Goal: Task Accomplishment & Management: Manage account settings

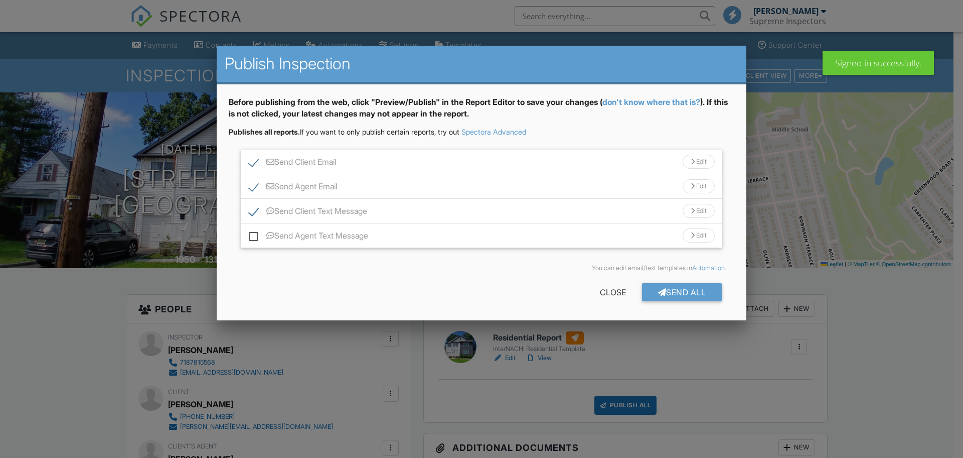
click at [670, 273] on div "You can edit email/text templates in Automation ." at bounding box center [482, 268] width 506 height 24
click at [672, 293] on div "Send All" at bounding box center [682, 292] width 80 height 18
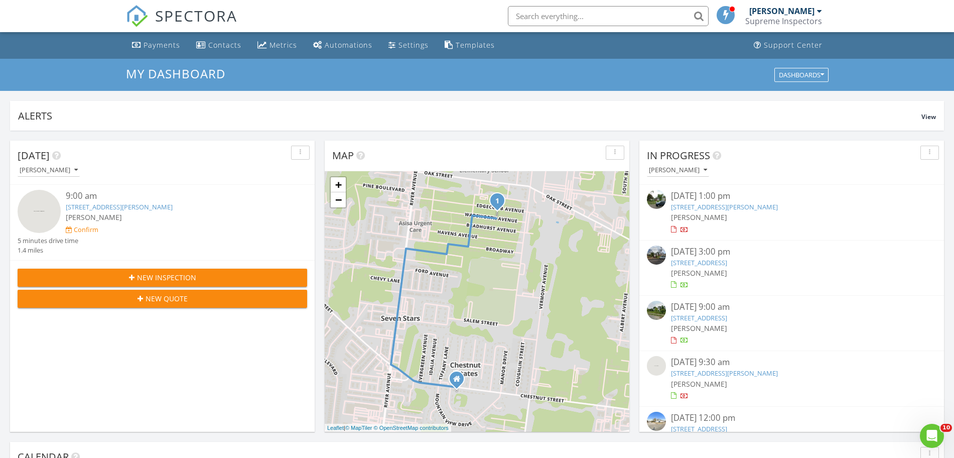
click at [173, 202] on link "78 edgecomb ave, Lakewood Township, NJ 08701" at bounding box center [119, 206] width 107 height 9
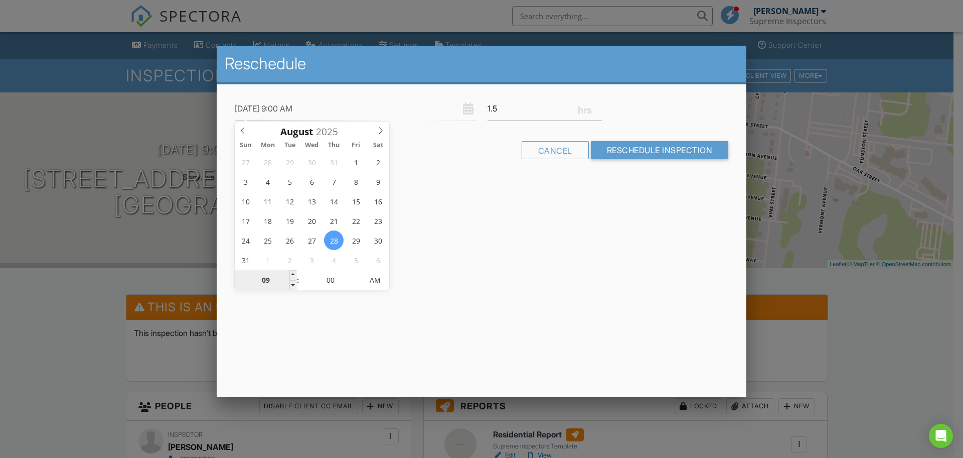
click at [269, 274] on input "09" at bounding box center [266, 280] width 62 height 20
type input "08/28/2025 4:00 AM"
type input "04"
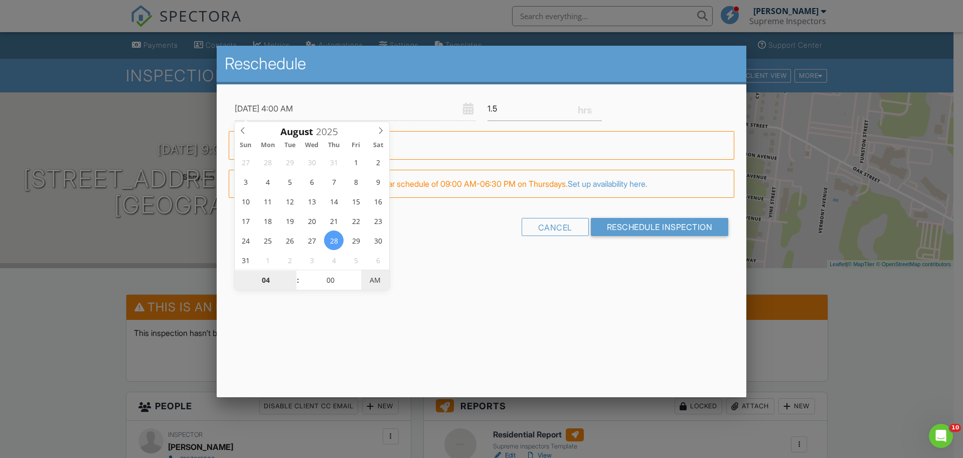
type input "08/28/2025 4:00 PM"
click at [382, 274] on span "AM" at bounding box center [375, 280] width 28 height 20
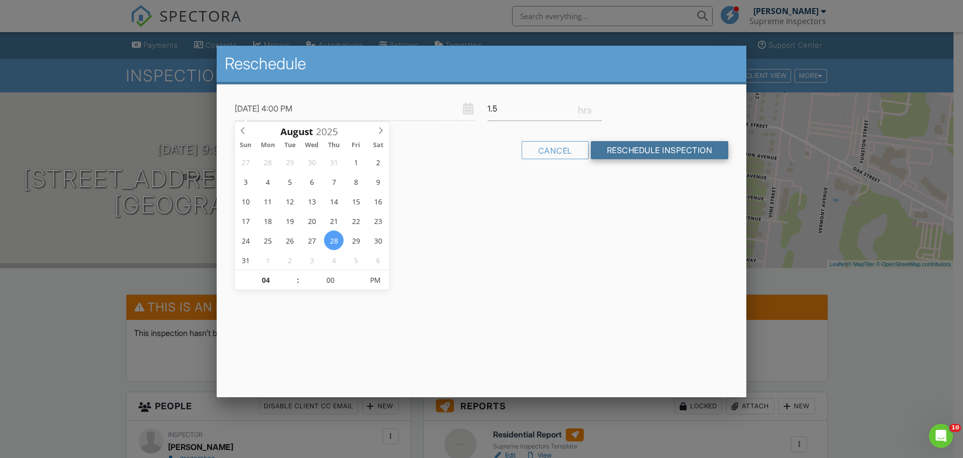
click at [631, 147] on input "Reschedule Inspection" at bounding box center [660, 150] width 138 height 18
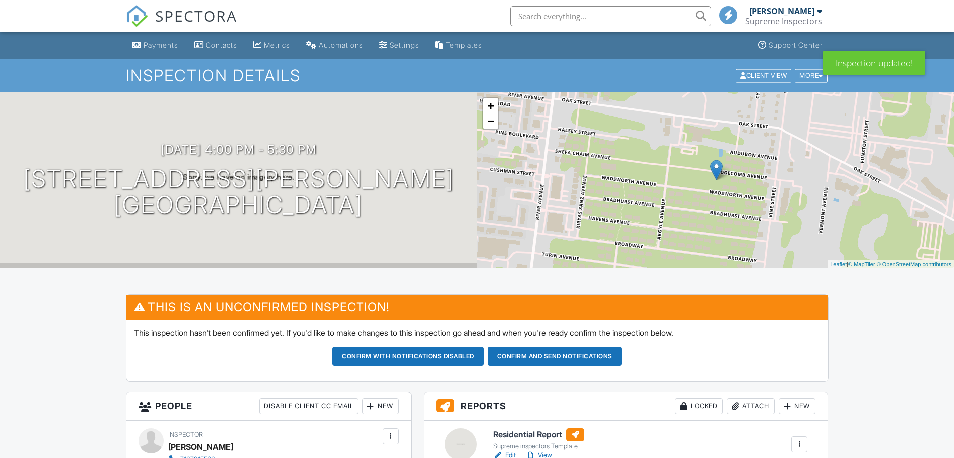
click at [484, 357] on button "Confirm and send notifications" at bounding box center [407, 355] width 151 height 19
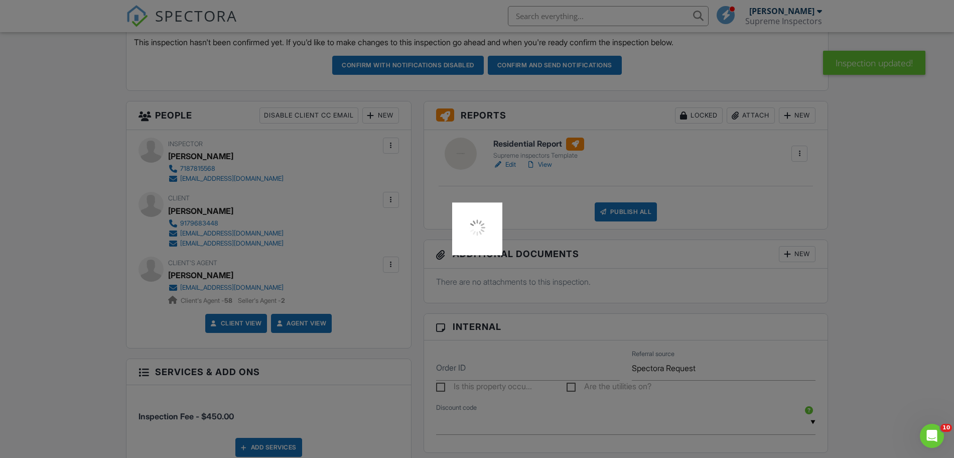
scroll to position [314, 0]
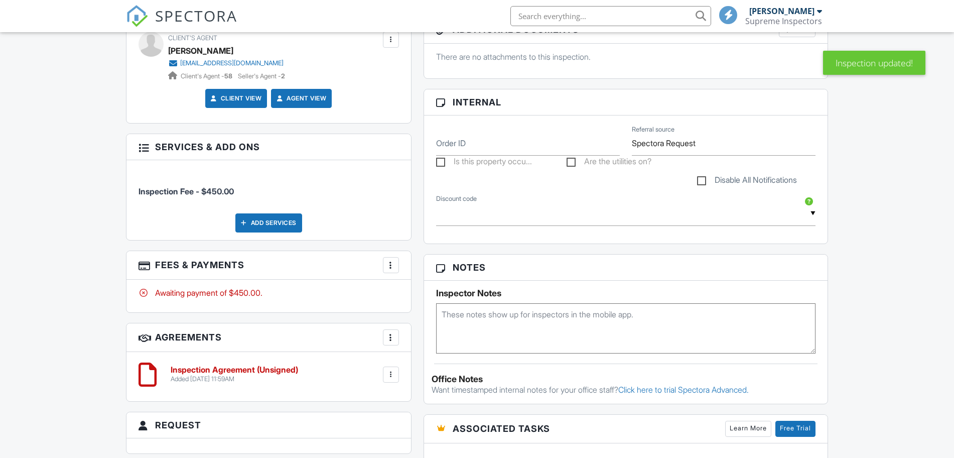
click at [394, 266] on div at bounding box center [391, 265] width 10 height 10
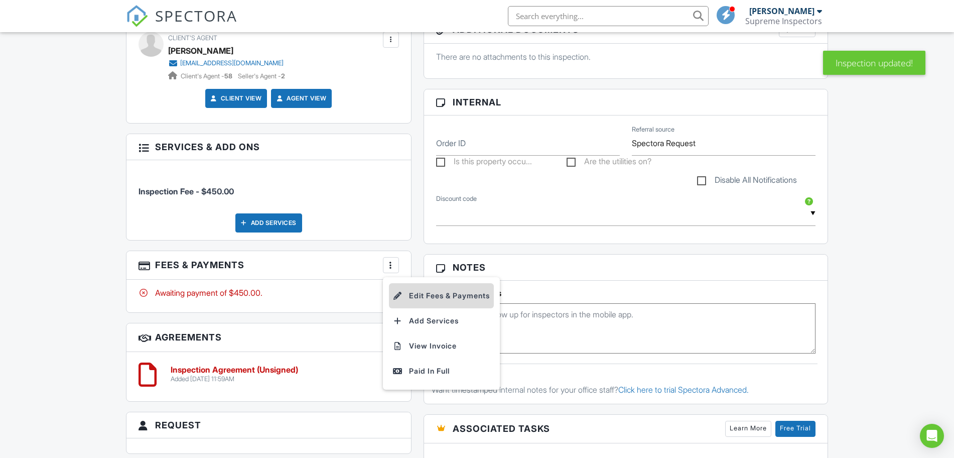
click at [400, 287] on li "Edit Fees & Payments" at bounding box center [441, 295] width 105 height 25
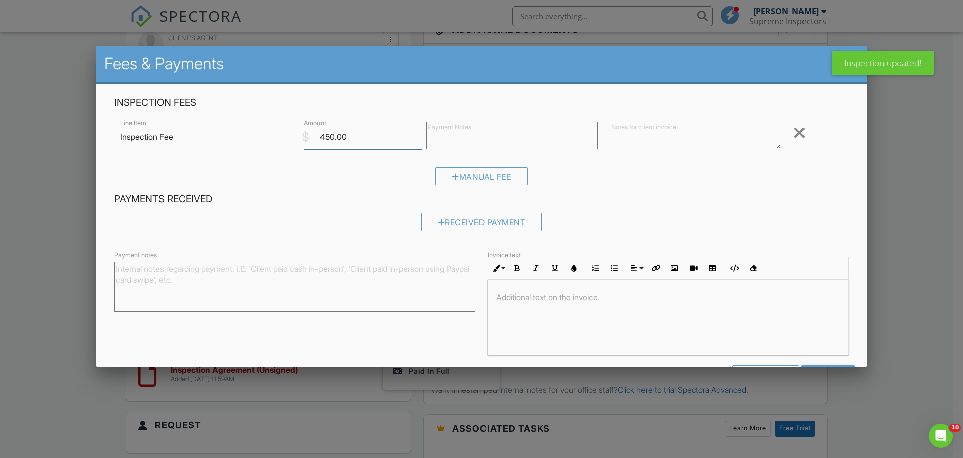
click at [324, 138] on input "450.00" at bounding box center [363, 136] width 118 height 25
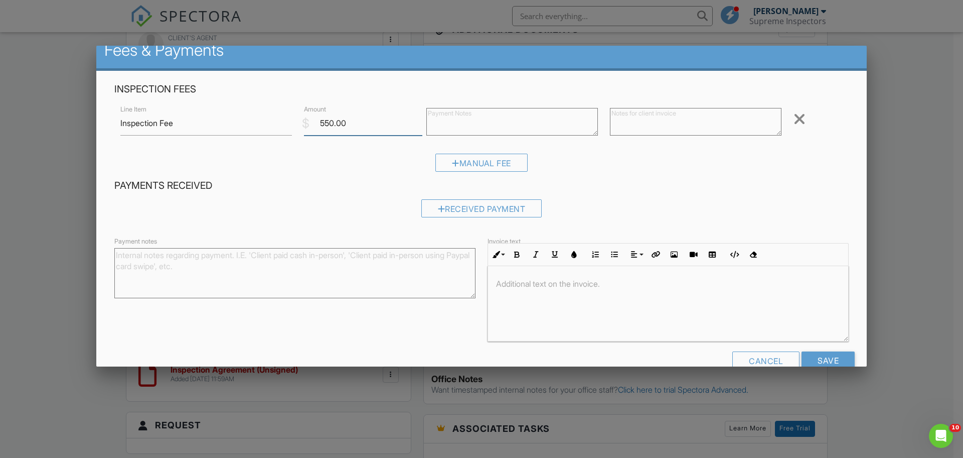
scroll to position [36, 0]
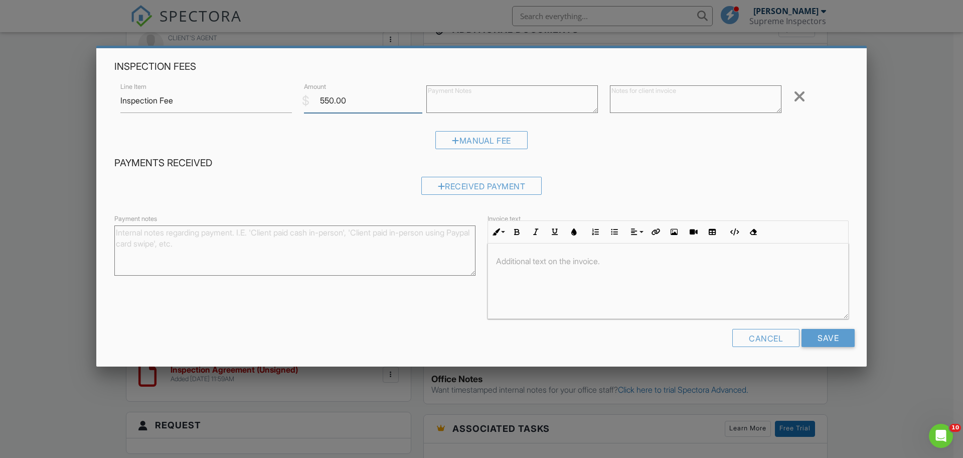
type input "550.00"
click at [816, 349] on div "Cancel Save" at bounding box center [481, 342] width 746 height 26
click at [813, 338] on input "Save" at bounding box center [828, 338] width 53 height 18
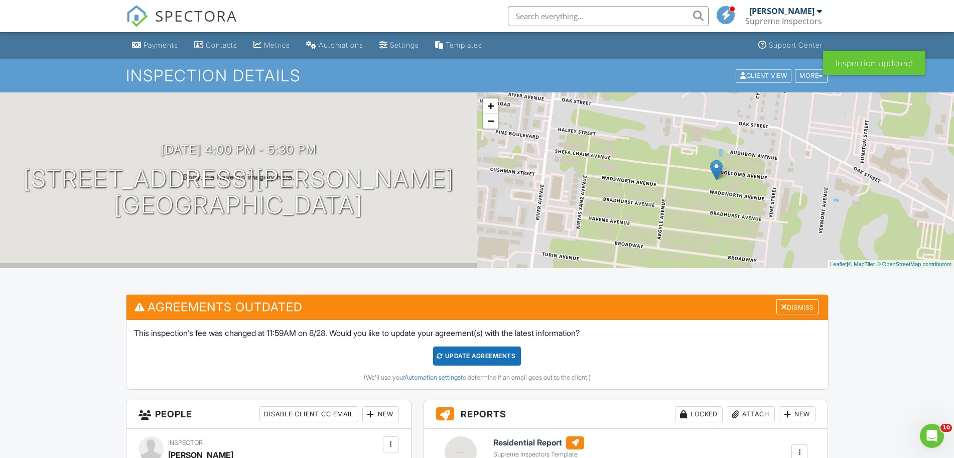
click at [499, 368] on div "Update Agreements (We'll use your Automation settings to determine if an email …" at bounding box center [477, 363] width 686 height 35
click at [498, 359] on div "Update Agreements" at bounding box center [477, 355] width 88 height 19
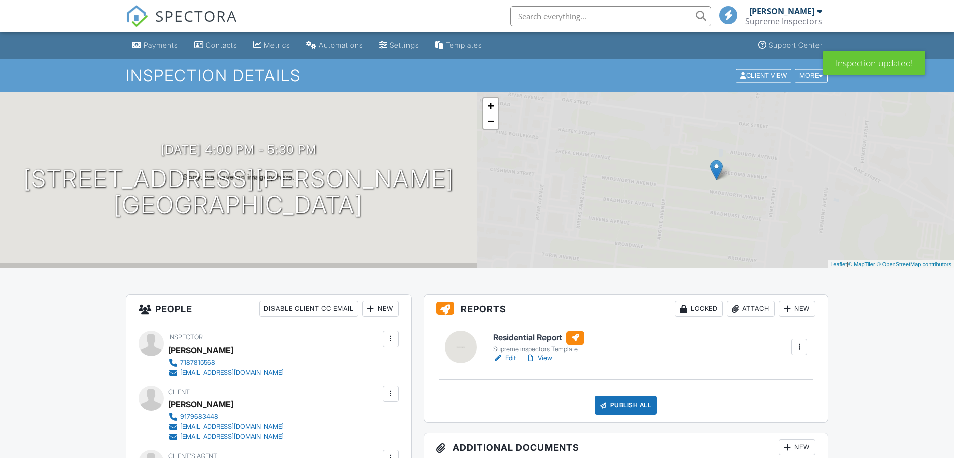
click at [159, 18] on span "SPECTORA" at bounding box center [196, 15] width 82 height 21
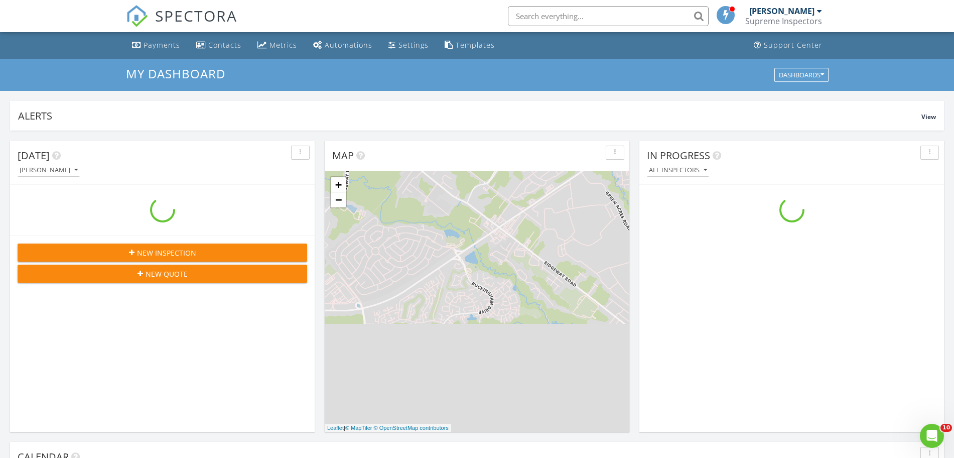
scroll to position [933, 973]
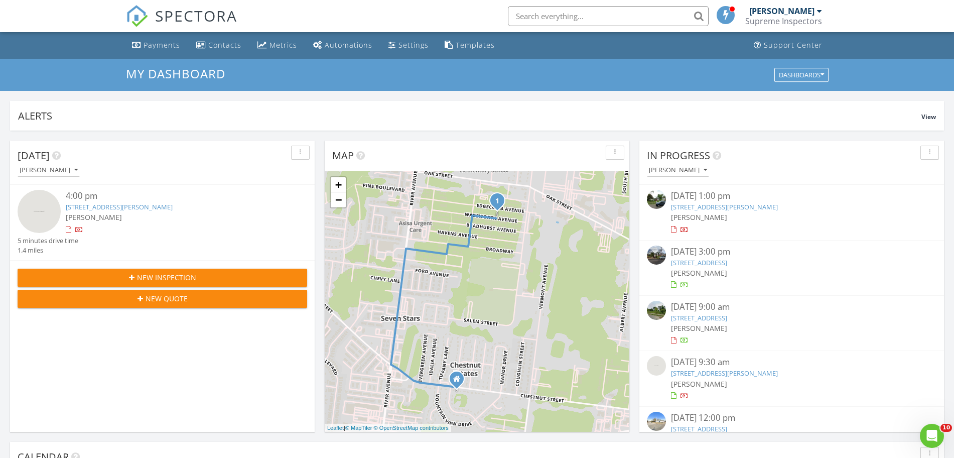
click at [147, 284] on button "New Inspection" at bounding box center [162, 277] width 289 height 18
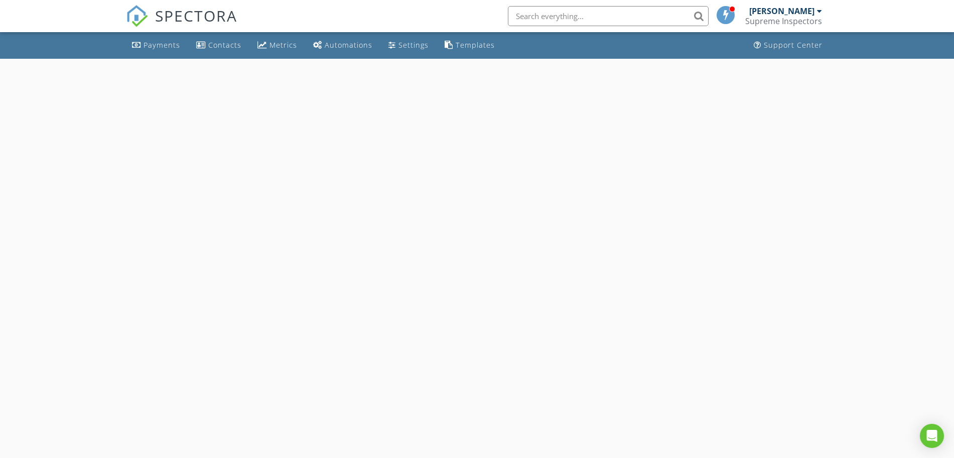
select select "7"
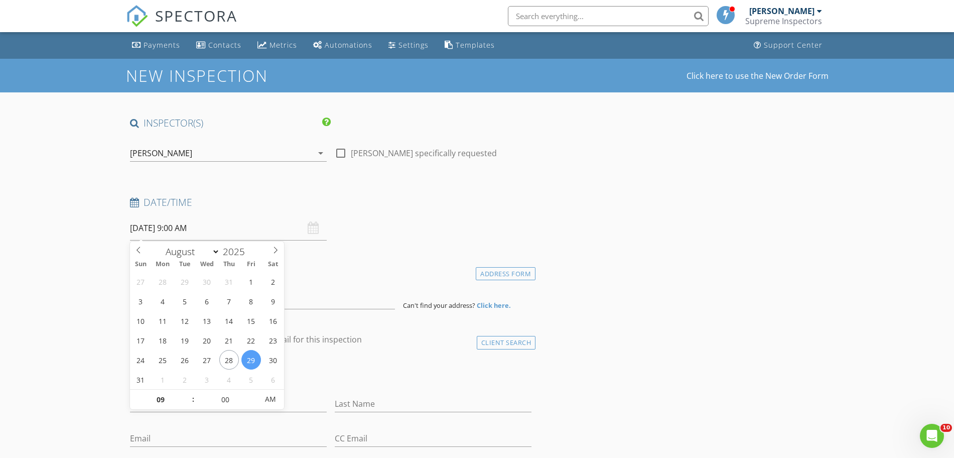
click at [205, 231] on input "08/29/2025 9:00 AM" at bounding box center [228, 228] width 197 height 25
type input "08/28/2025 9:00 AM"
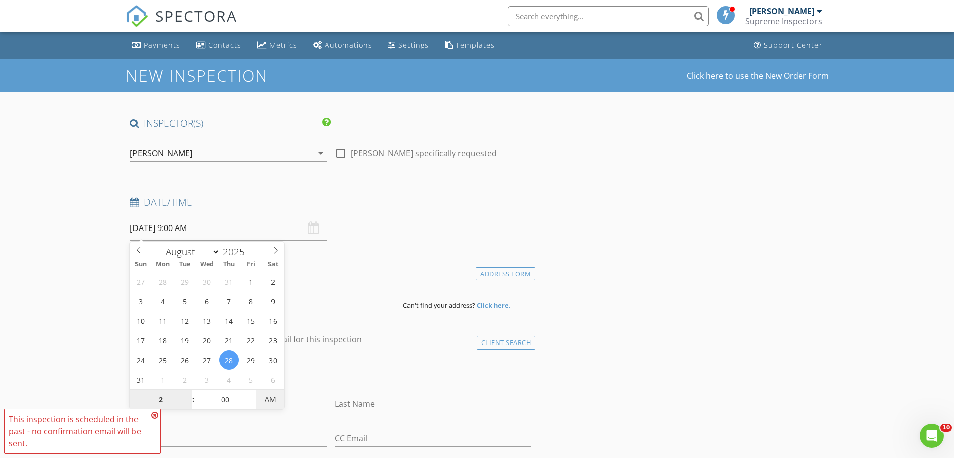
type input "02"
type input "08/28/2025 2:00 PM"
click at [271, 397] on span "AM" at bounding box center [270, 399] width 28 height 20
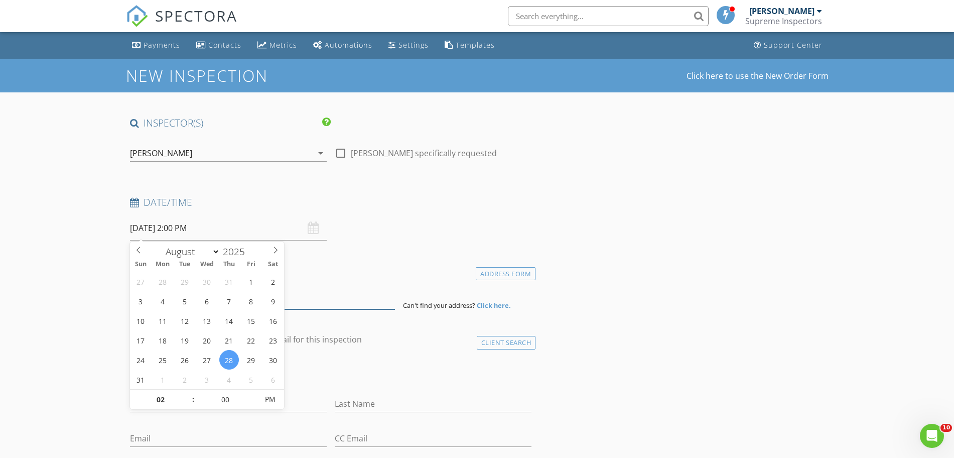
click at [286, 302] on input at bounding box center [262, 296] width 265 height 25
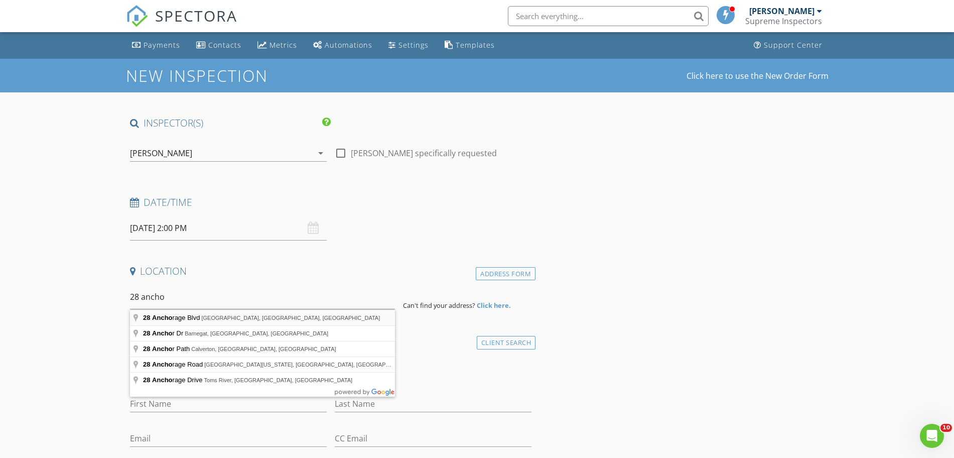
type input "28 Anchorage Blvd, Bayville, NJ, USA"
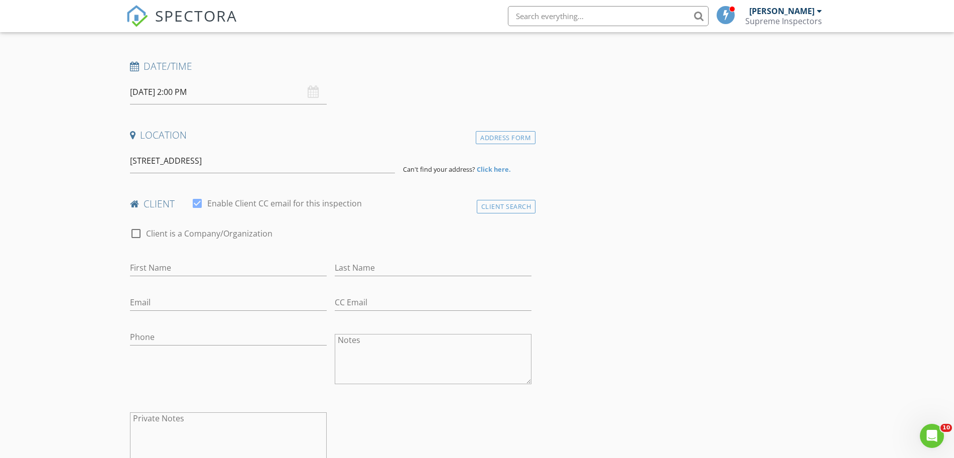
scroll to position [209, 0]
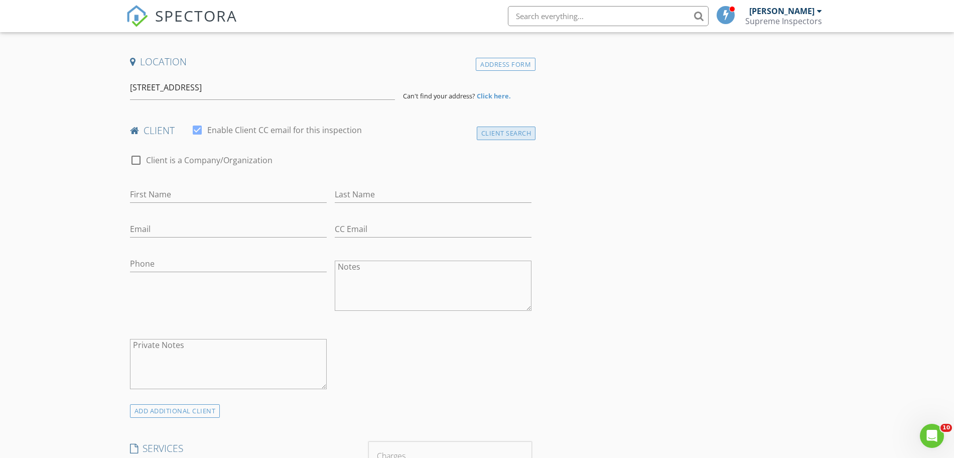
click at [510, 139] on div "Client Search" at bounding box center [506, 133] width 59 height 14
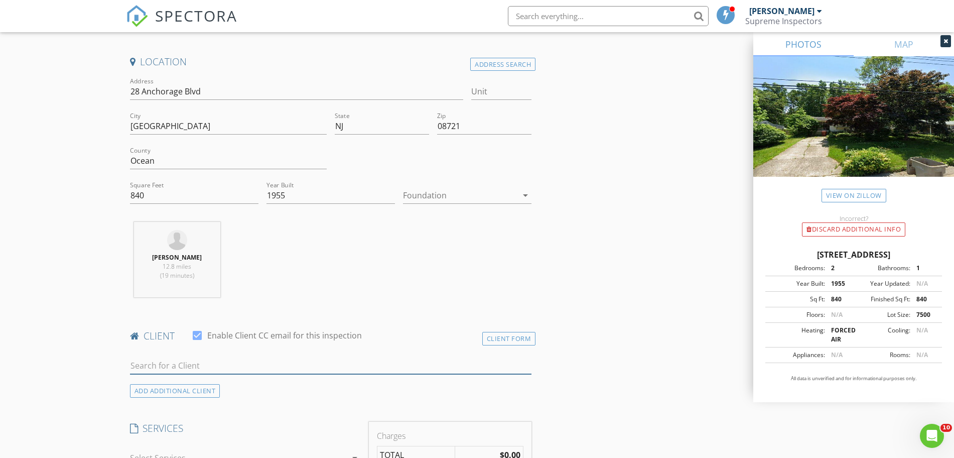
click at [328, 362] on input "text" at bounding box center [331, 365] width 402 height 17
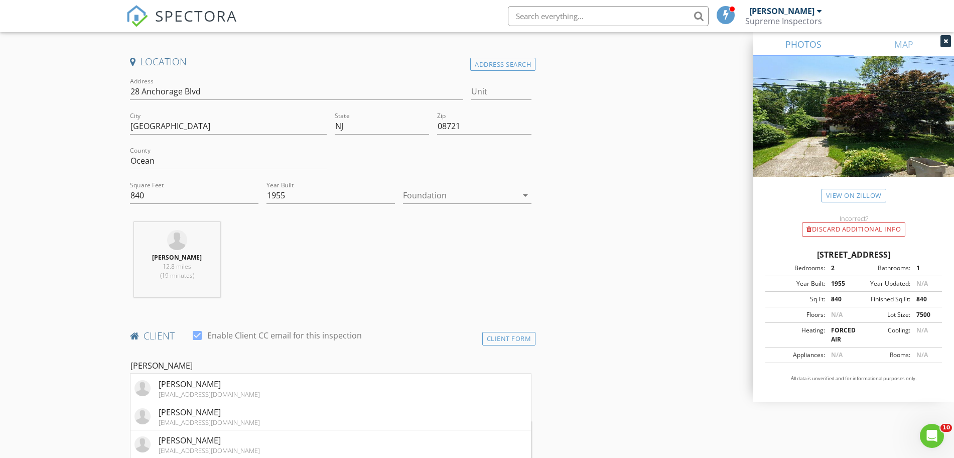
drag, startPoint x: 162, startPoint y: 355, endPoint x: 108, endPoint y: 369, distance: 55.0
click at [159, 362] on input "[PERSON_NAME]" at bounding box center [331, 365] width 402 height 17
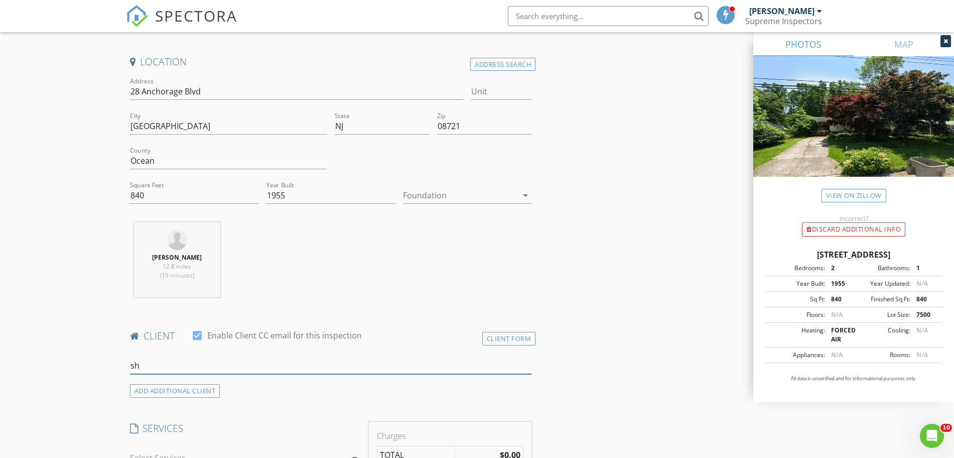
type input "s"
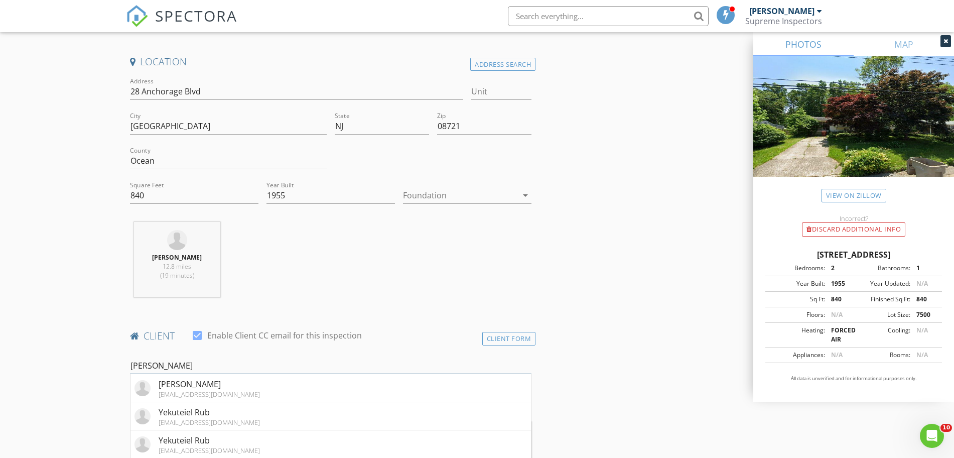
scroll to position [314, 0]
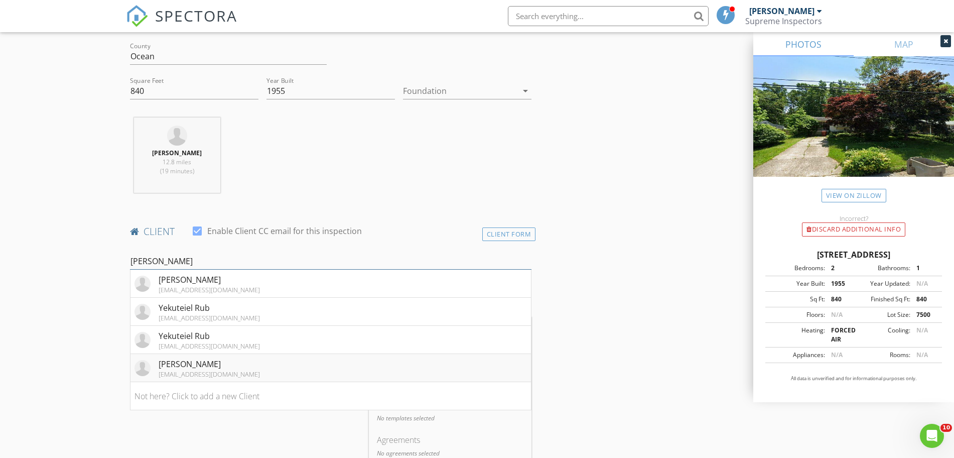
type input "yeku"
click at [163, 372] on div "zalmen1565@msn.com" at bounding box center [209, 374] width 101 height 8
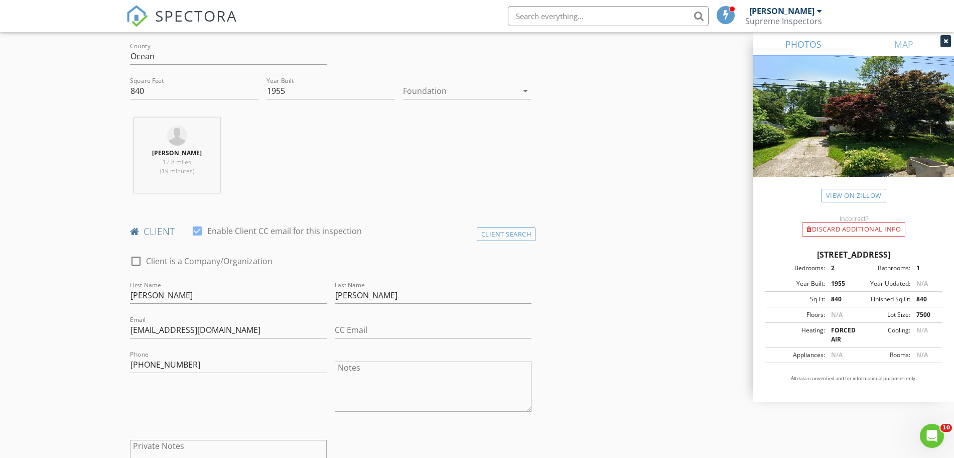
scroll to position [523, 0]
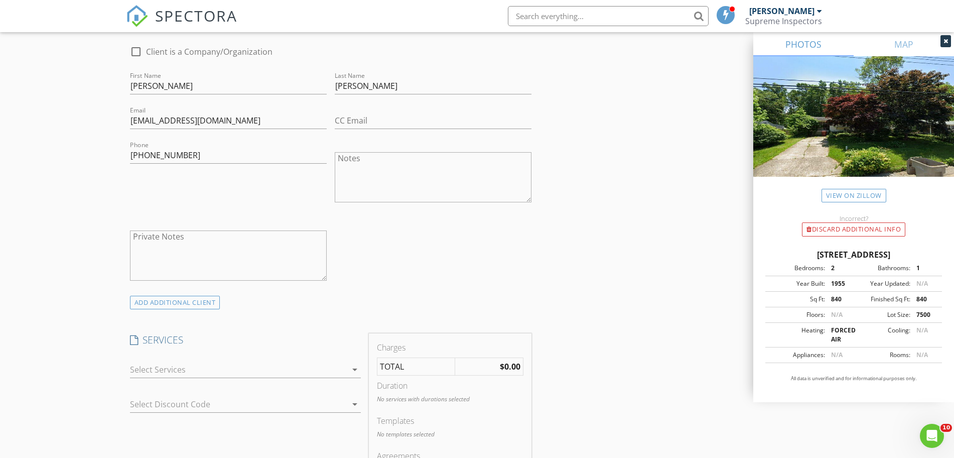
click at [189, 366] on div at bounding box center [238, 369] width 217 height 16
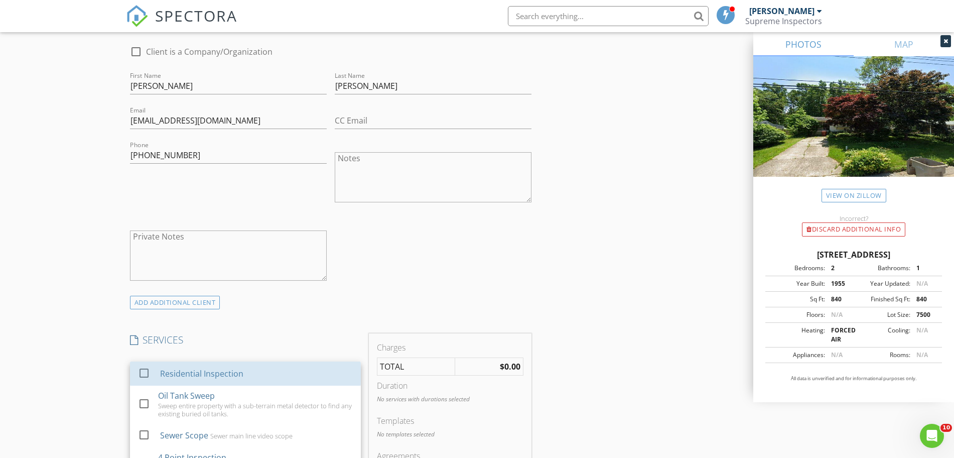
click at [189, 366] on div "Residential Inspection" at bounding box center [256, 373] width 193 height 20
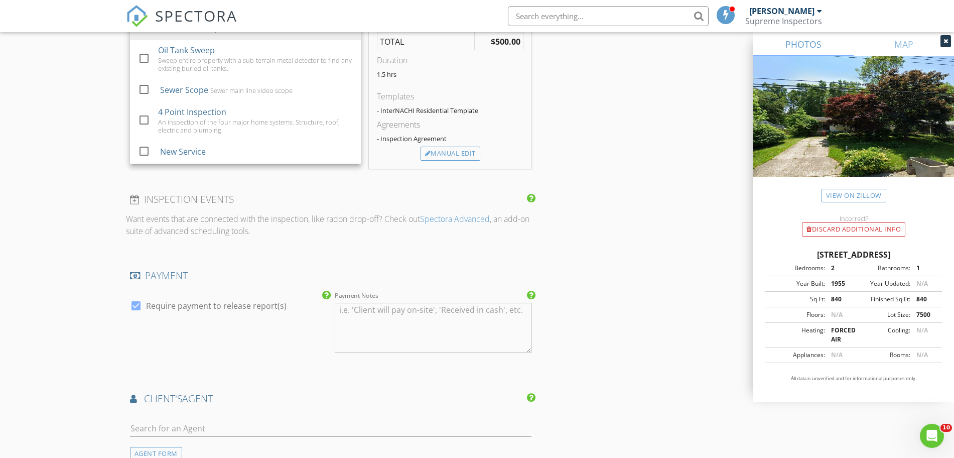
scroll to position [941, 0]
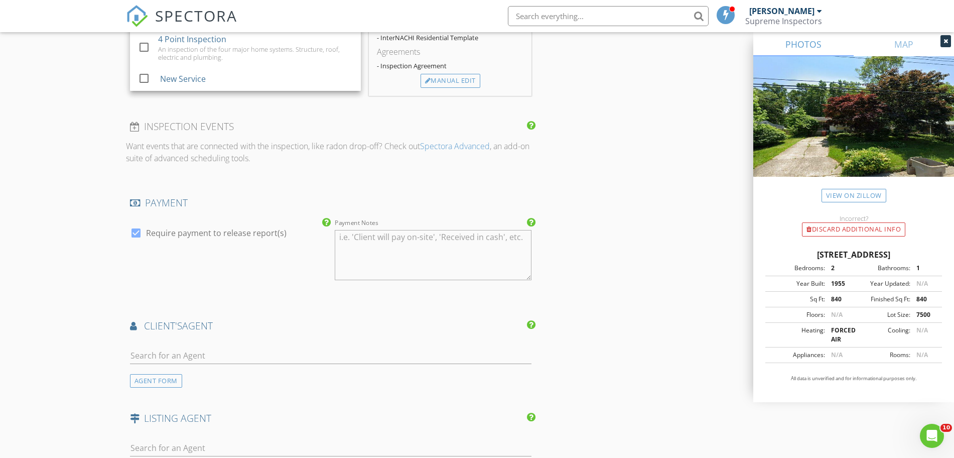
click at [267, 349] on div at bounding box center [331, 357] width 402 height 33
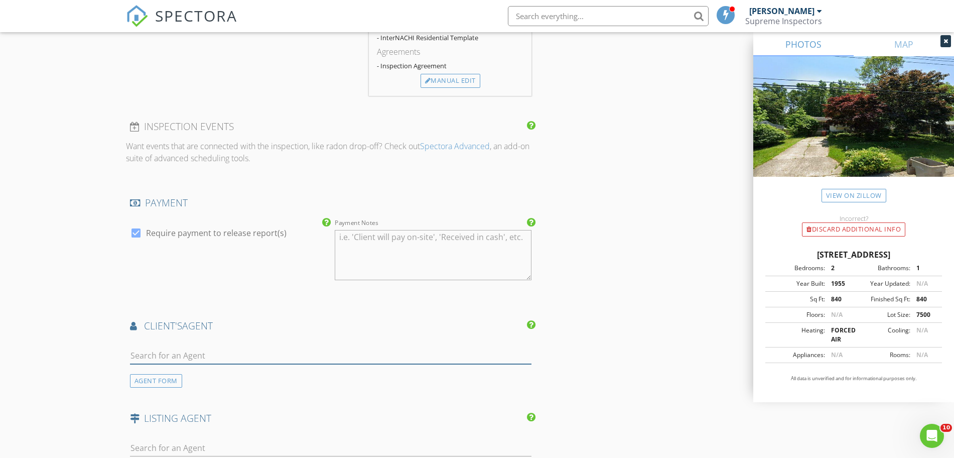
click at [267, 350] on input "text" at bounding box center [331, 355] width 402 height 17
type input "feder"
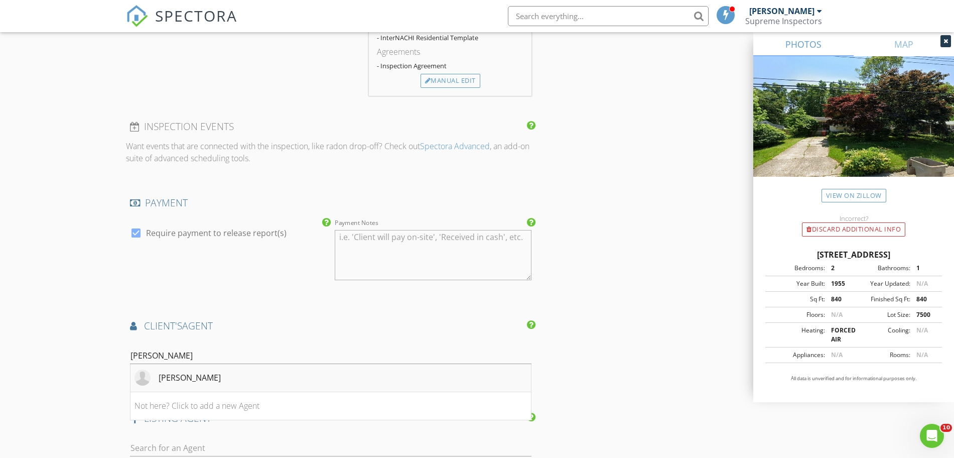
click at [251, 371] on li "Efraim Feder" at bounding box center [330, 378] width 401 height 28
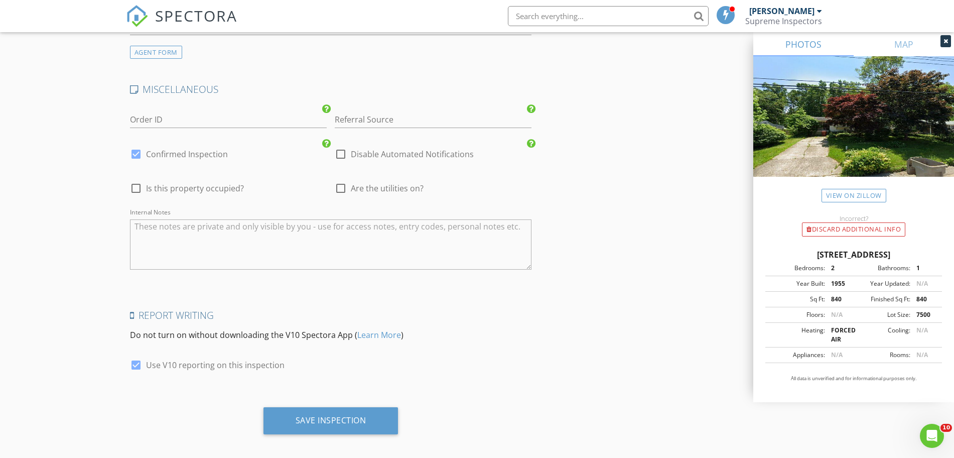
scroll to position [1667, 0]
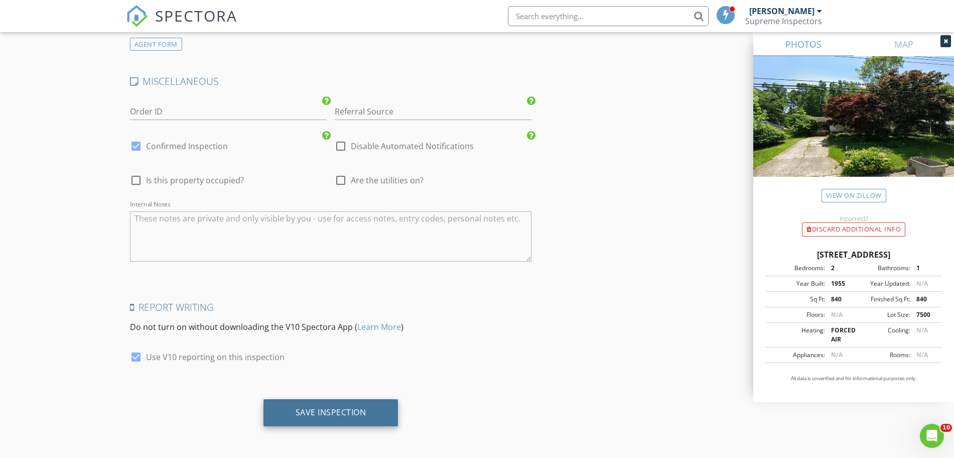
click at [299, 404] on div "Save Inspection" at bounding box center [330, 412] width 135 height 27
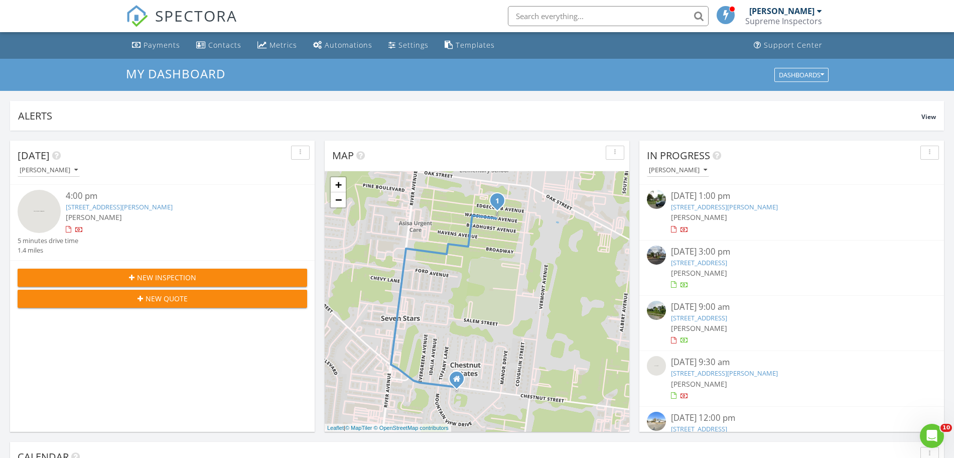
click at [524, 18] on input "text" at bounding box center [608, 16] width 201 height 20
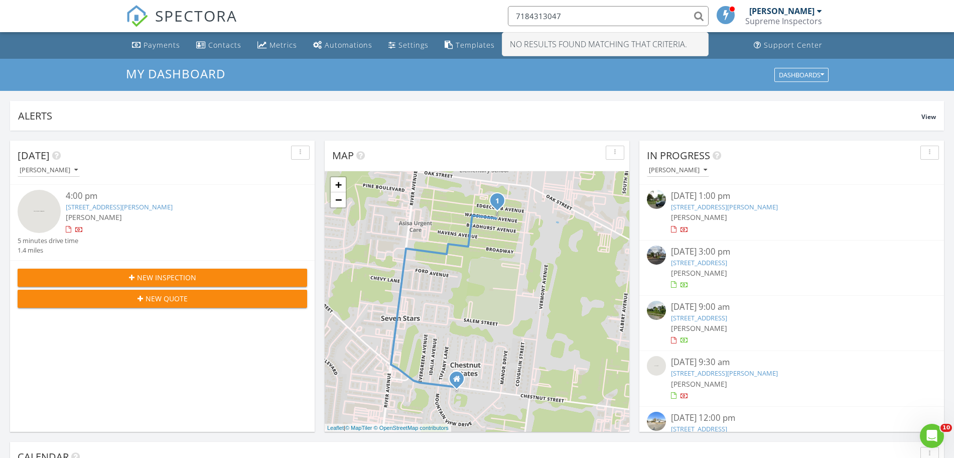
drag, startPoint x: 577, startPoint y: 17, endPoint x: 481, endPoint y: 9, distance: 96.1
click at [481, 9] on div "SPECTORA 7184313047 No results found matching that criteria. [PERSON_NAME] Supr…" at bounding box center [477, 16] width 702 height 32
type input "r"
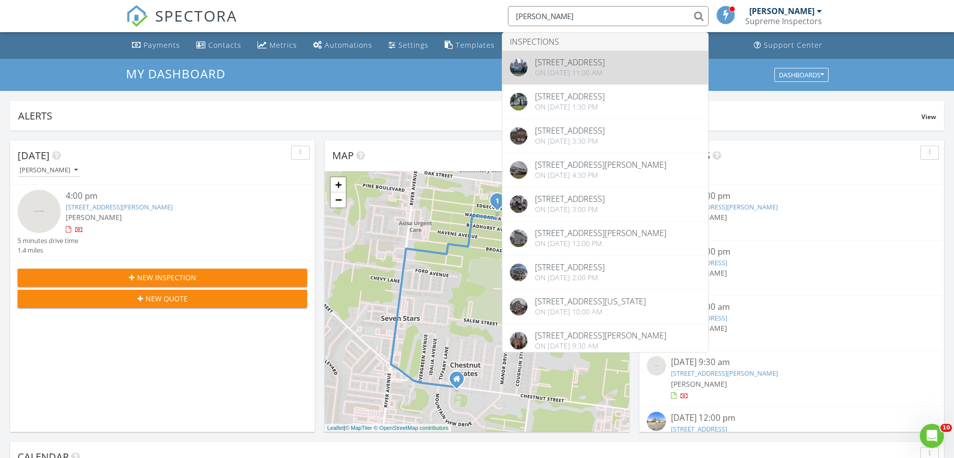
type input "[PERSON_NAME]"
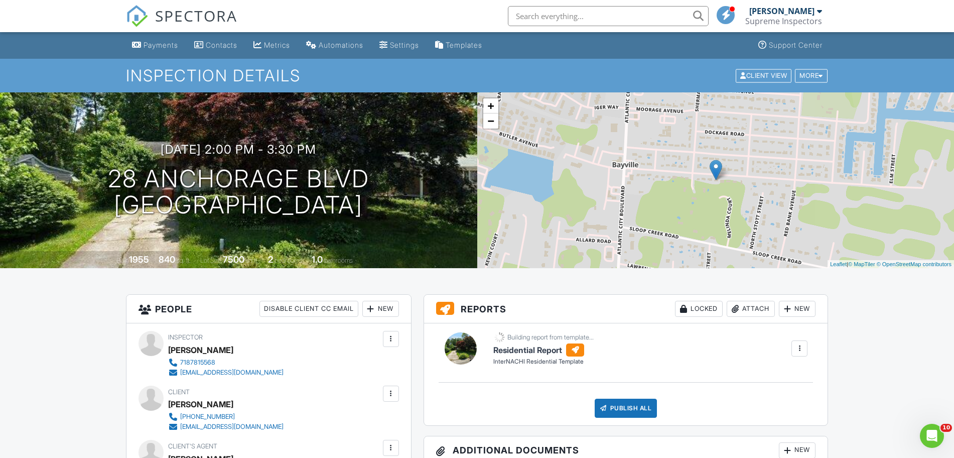
click at [173, 23] on span "SPECTORA" at bounding box center [196, 15] width 82 height 21
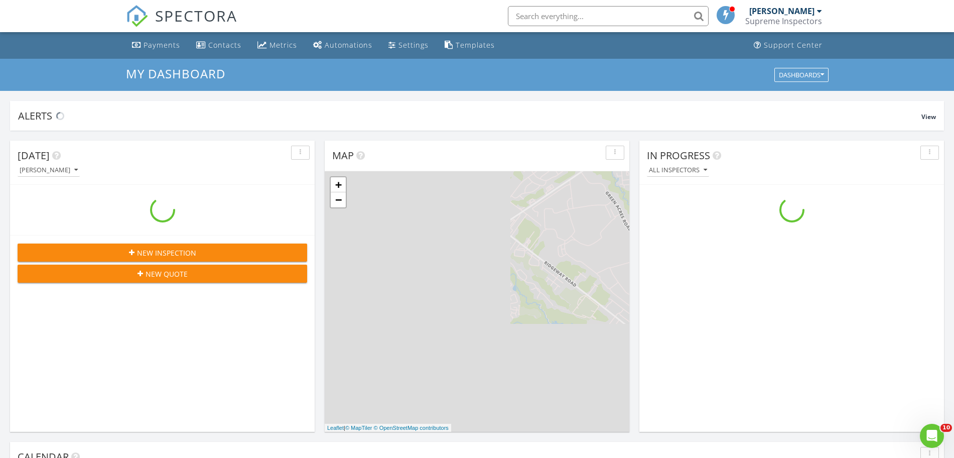
scroll to position [933, 973]
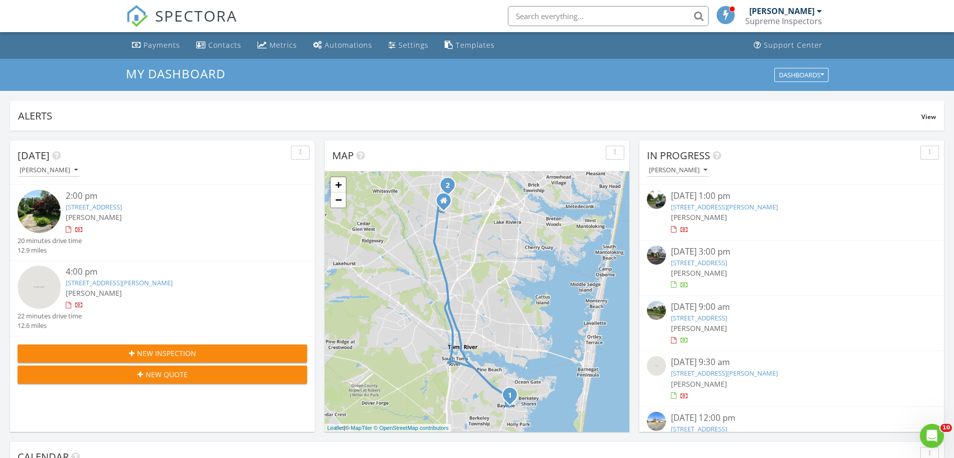
click at [727, 263] on link "368 Salem Rd, Union, NJ 07083" at bounding box center [699, 262] width 56 height 9
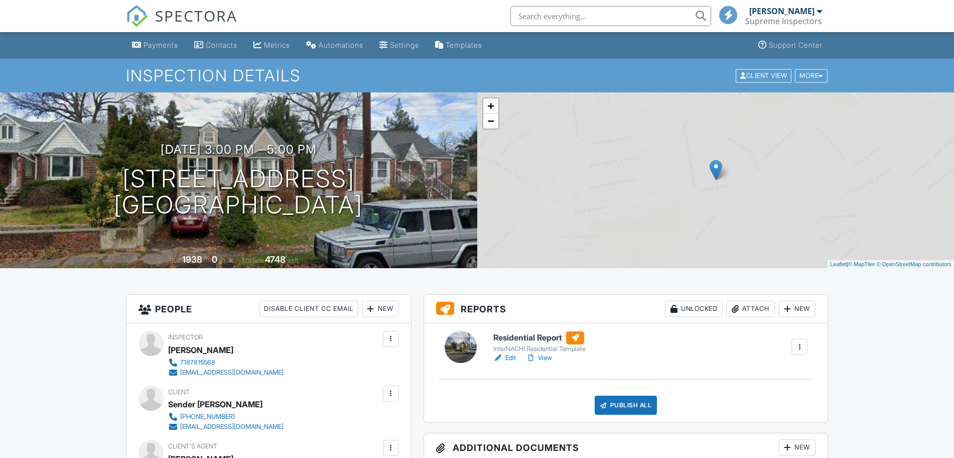
click at [505, 356] on link "Edit" at bounding box center [504, 358] width 23 height 10
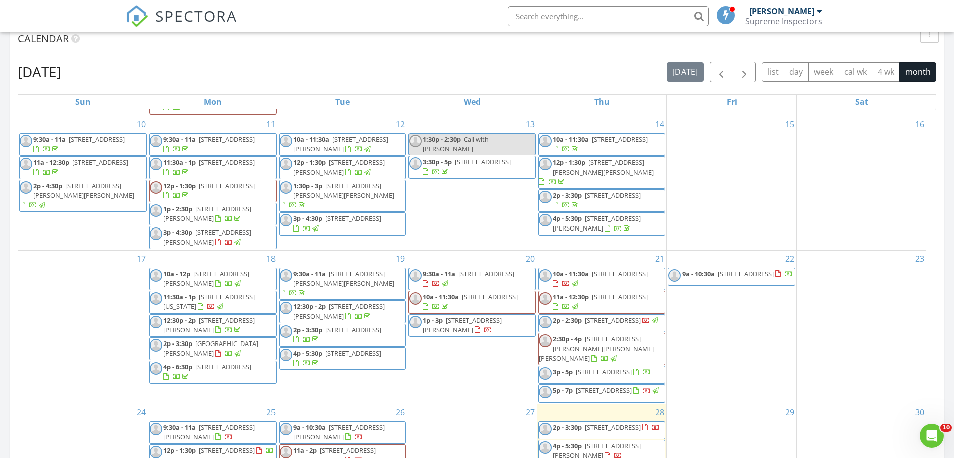
scroll to position [399, 0]
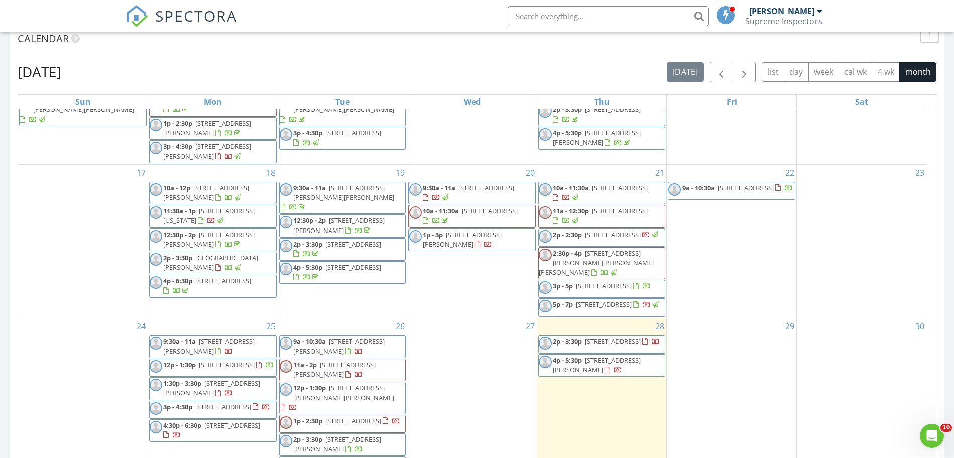
click at [575, 304] on span "[STREET_ADDRESS]" at bounding box center [603, 303] width 56 height 9
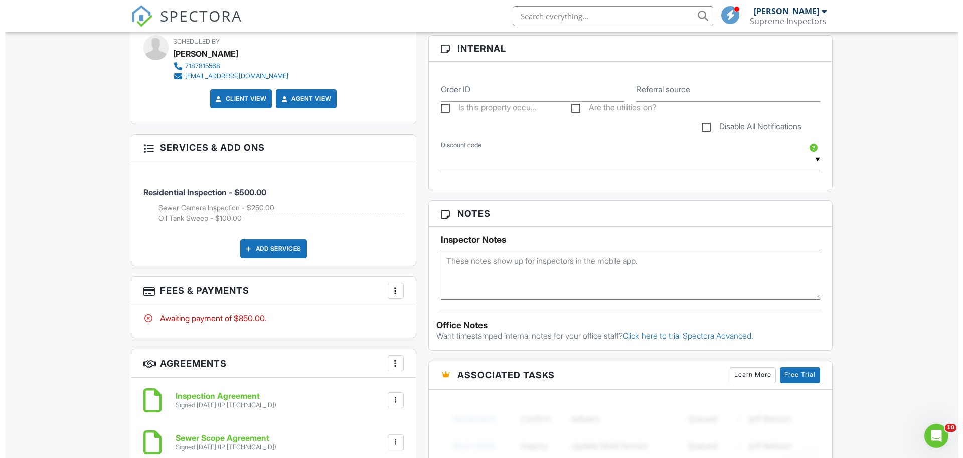
scroll to position [523, 0]
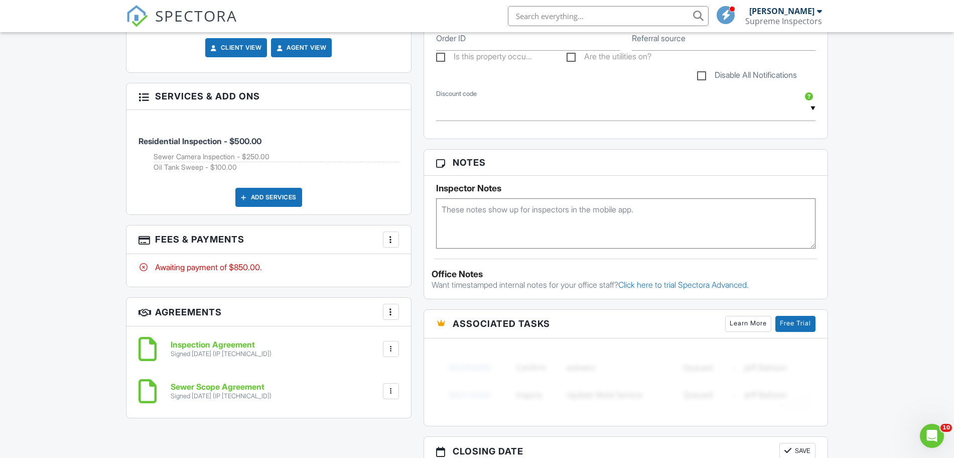
click at [386, 237] on div at bounding box center [391, 239] width 10 height 10
click at [412, 270] on li "Edit Fees & Payments" at bounding box center [441, 269] width 105 height 25
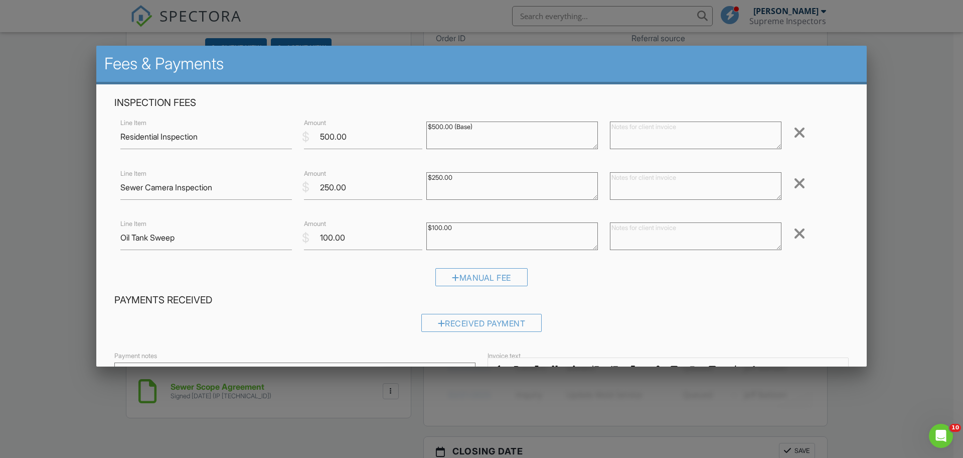
click at [794, 233] on div at bounding box center [800, 233] width 12 height 16
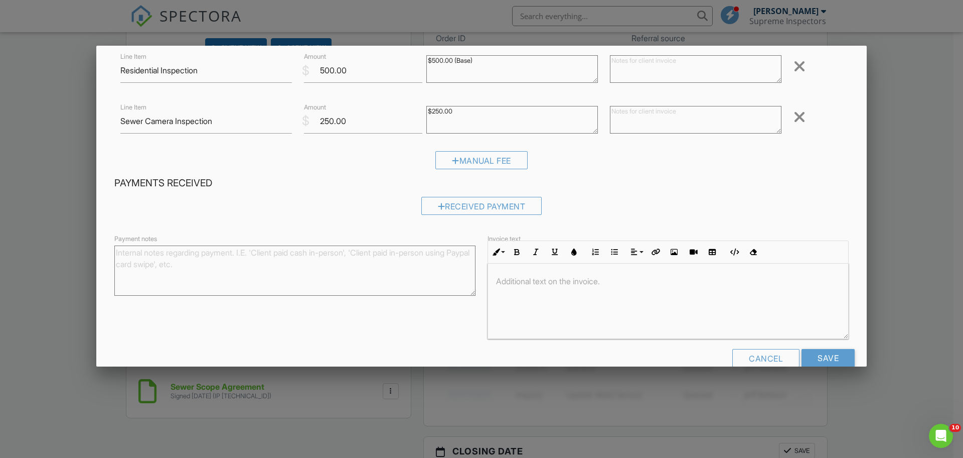
scroll to position [86, 0]
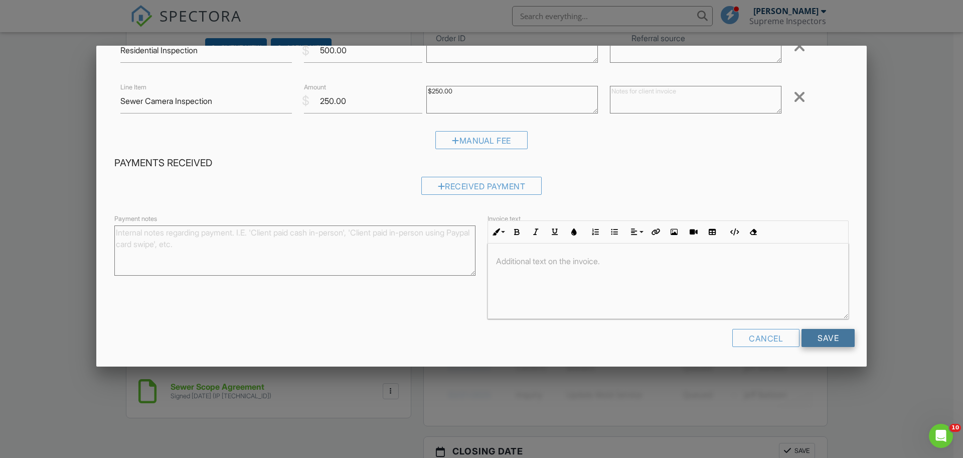
click at [809, 341] on input "Save" at bounding box center [828, 338] width 53 height 18
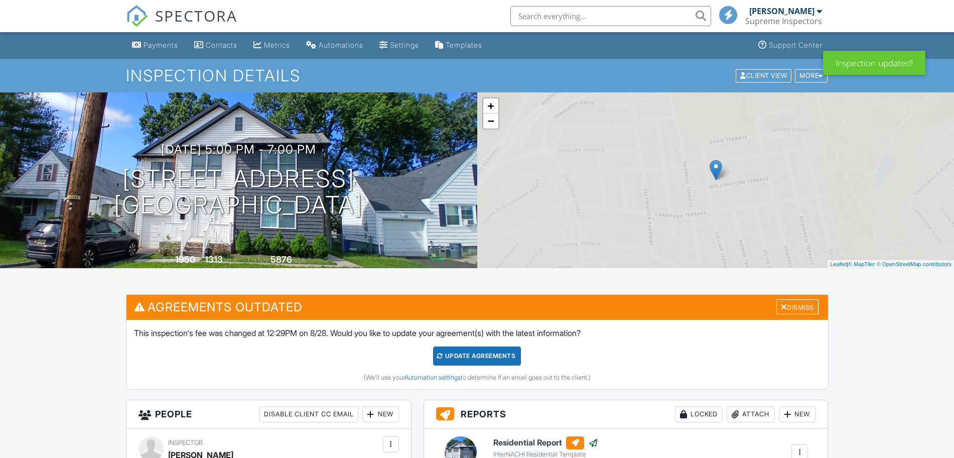
click at [471, 344] on div "This inspection's fee was changed at 12:29PM on 8/28. Would you like to update …" at bounding box center [476, 354] width 701 height 69
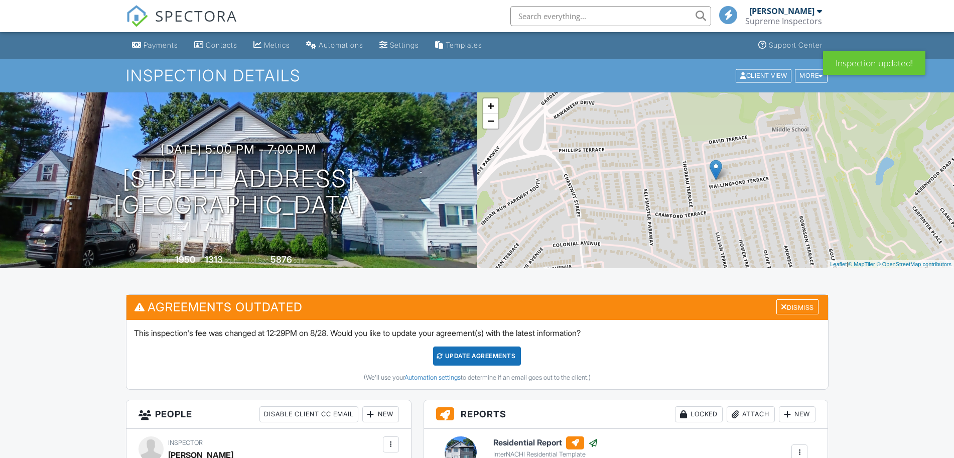
click at [471, 354] on div "Update Agreements" at bounding box center [477, 355] width 88 height 19
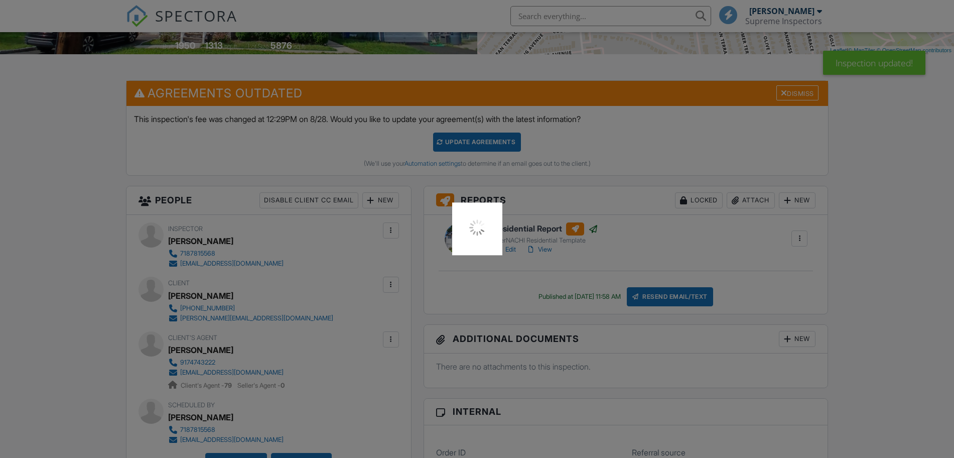
scroll to position [418, 0]
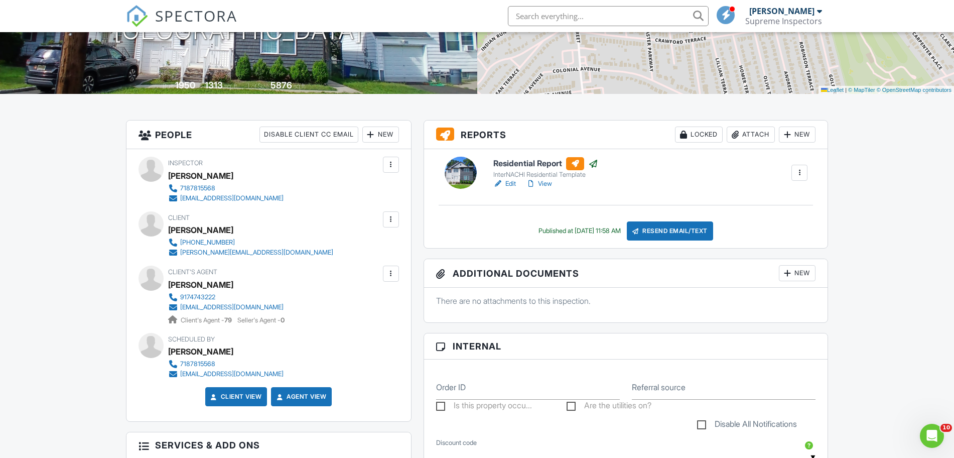
scroll to position [209, 0]
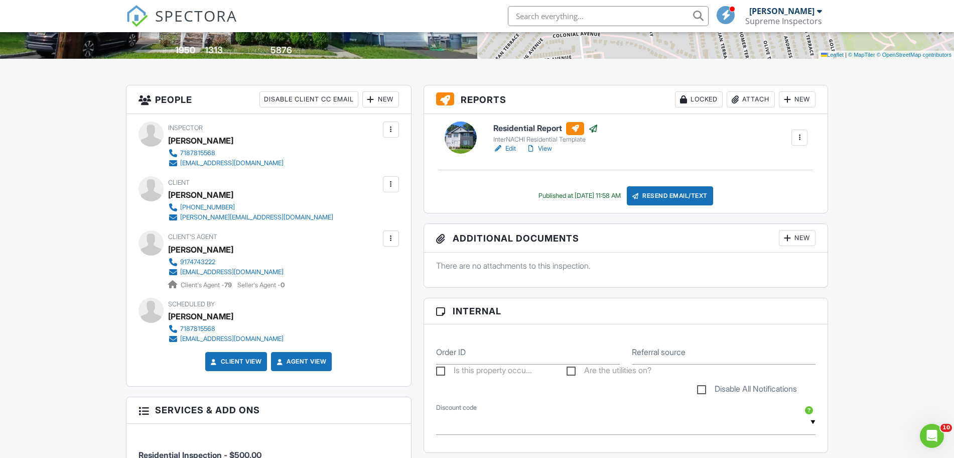
click at [530, 148] on div at bounding box center [531, 148] width 10 height 10
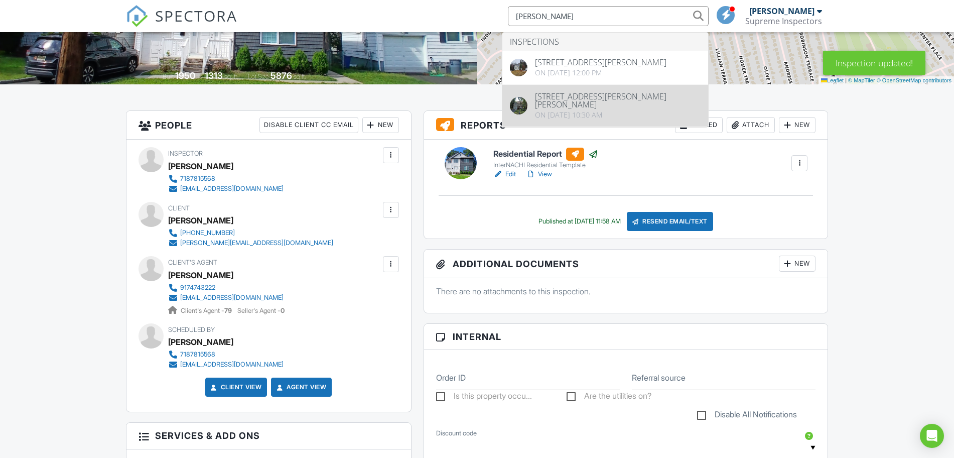
type input "[PERSON_NAME]"
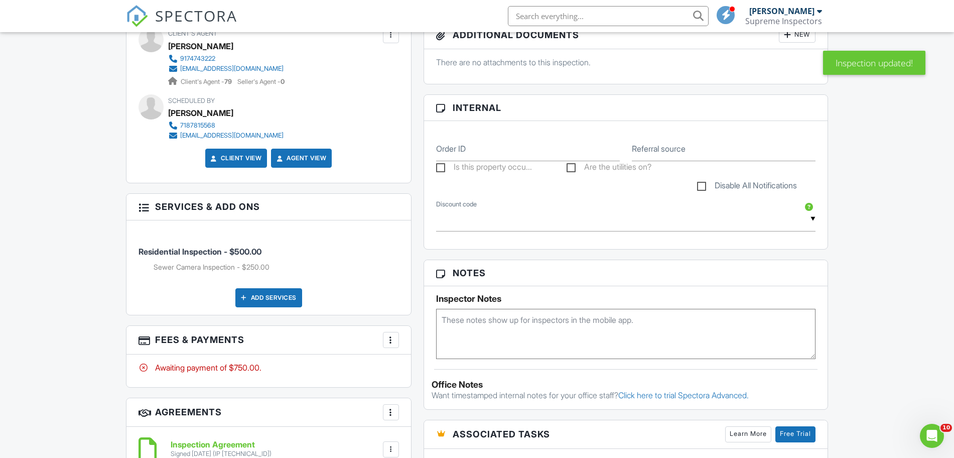
scroll to position [418, 0]
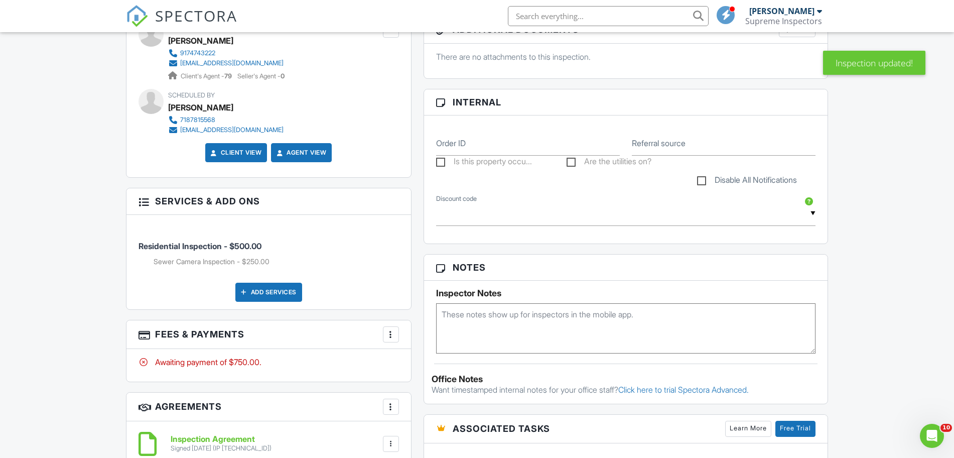
click at [383, 336] on div "More" at bounding box center [391, 334] width 16 height 16
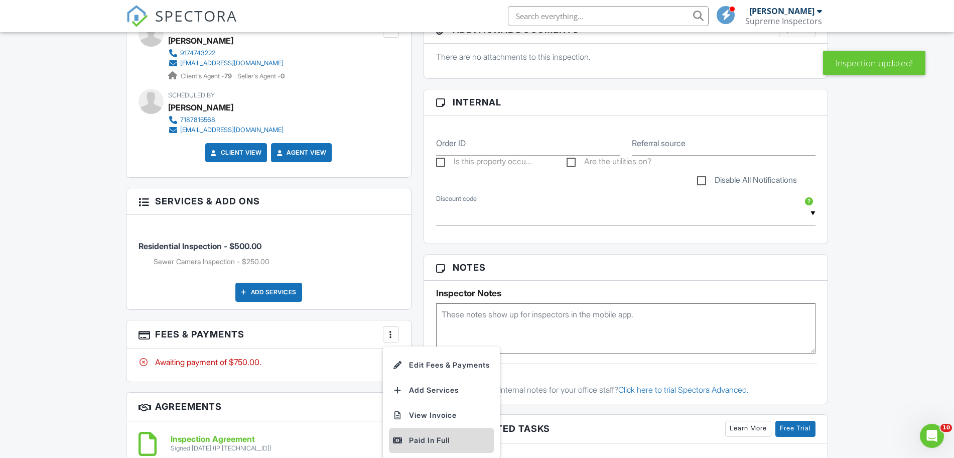
click at [404, 436] on div "Paid In Full" at bounding box center [441, 440] width 97 height 12
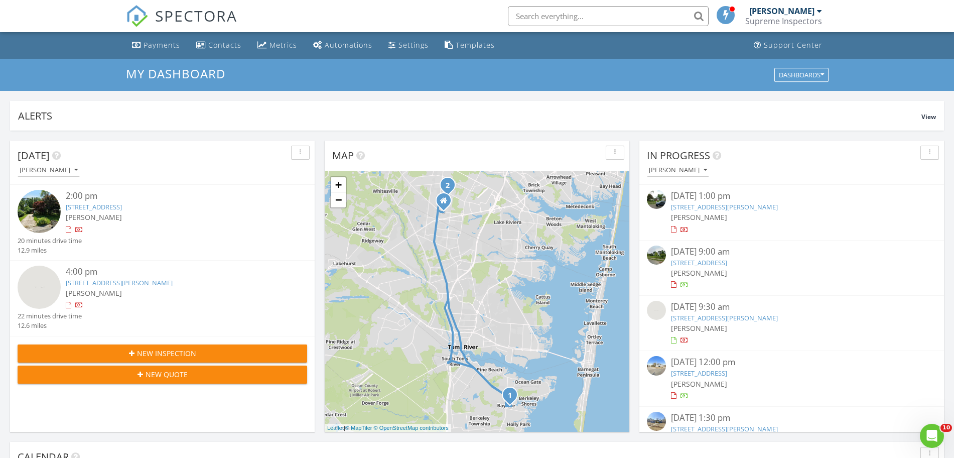
click at [727, 263] on link "121 Mountainview Dr, Lakewood, NJ 08701" at bounding box center [699, 262] width 56 height 9
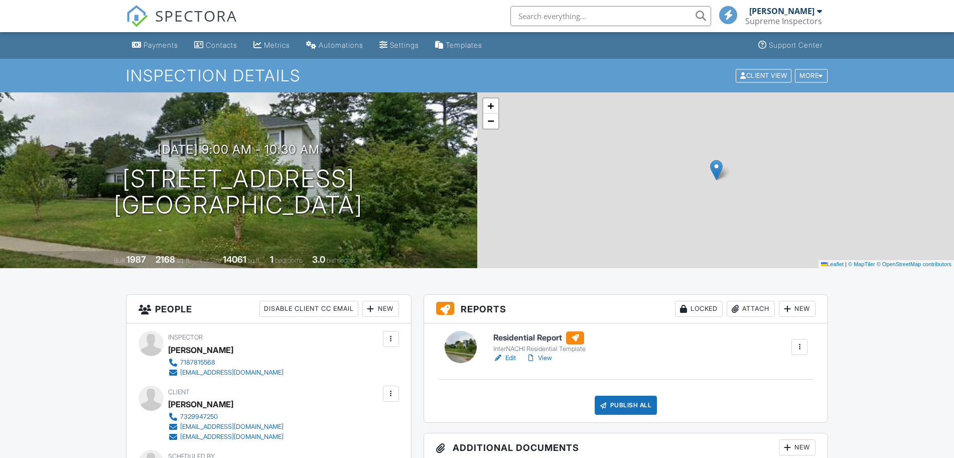
click at [810, 87] on div "Inspection Details Client View More Property Details Reschedule Reorder / Copy …" at bounding box center [477, 76] width 954 height 34
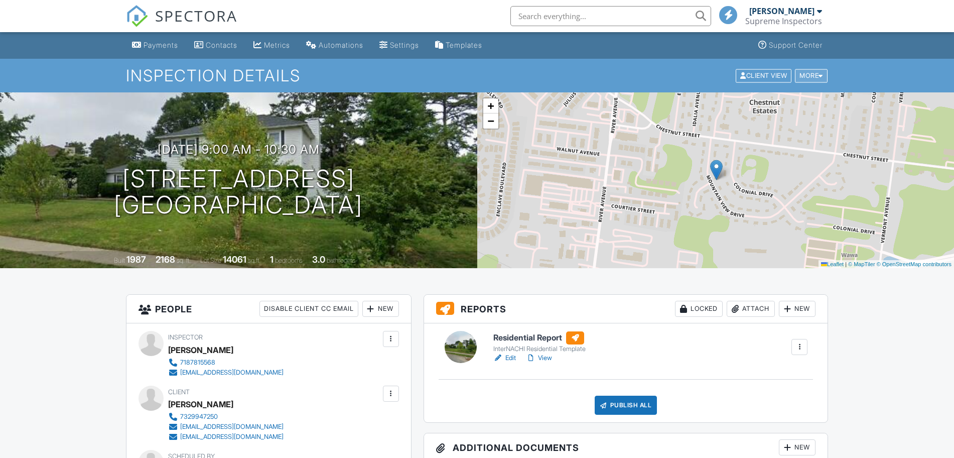
click at [810, 76] on div "More" at bounding box center [811, 76] width 33 height 14
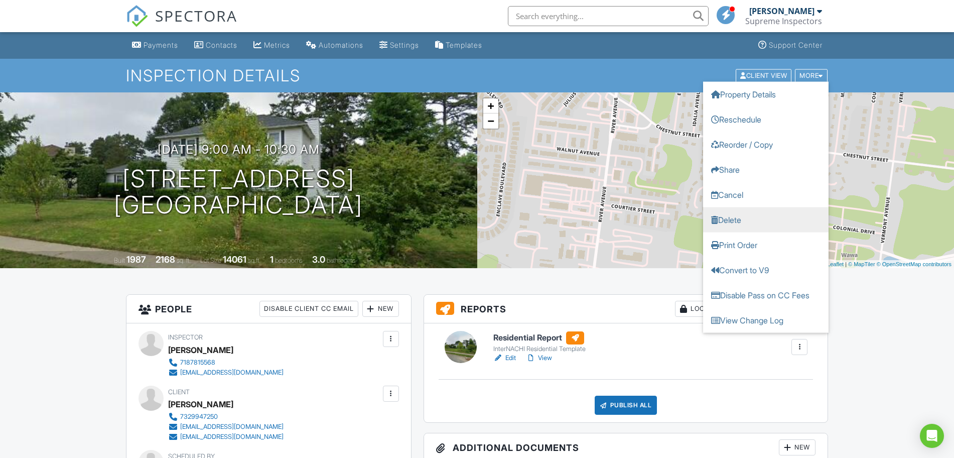
click at [746, 221] on link "Delete" at bounding box center [765, 219] width 125 height 25
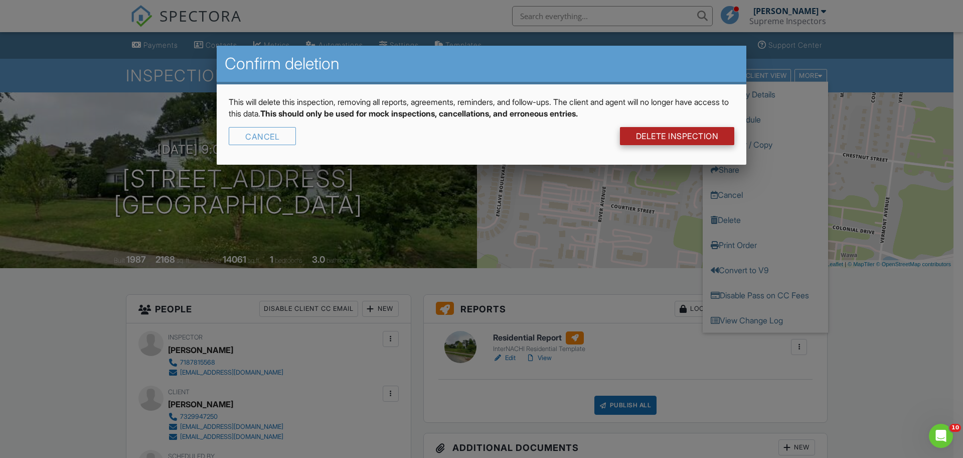
click at [676, 128] on link "DELETE Inspection" at bounding box center [677, 136] width 115 height 18
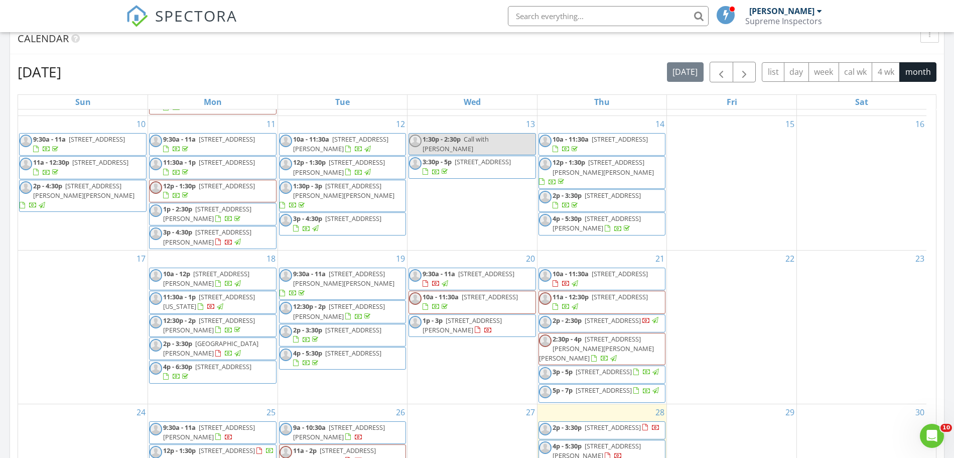
scroll to position [399, 0]
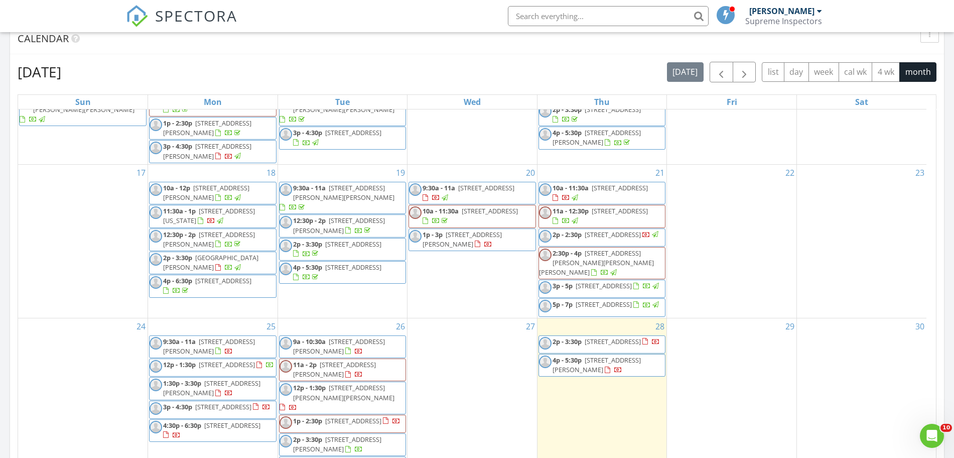
click at [77, 335] on div "24" at bounding box center [82, 399] width 129 height 162
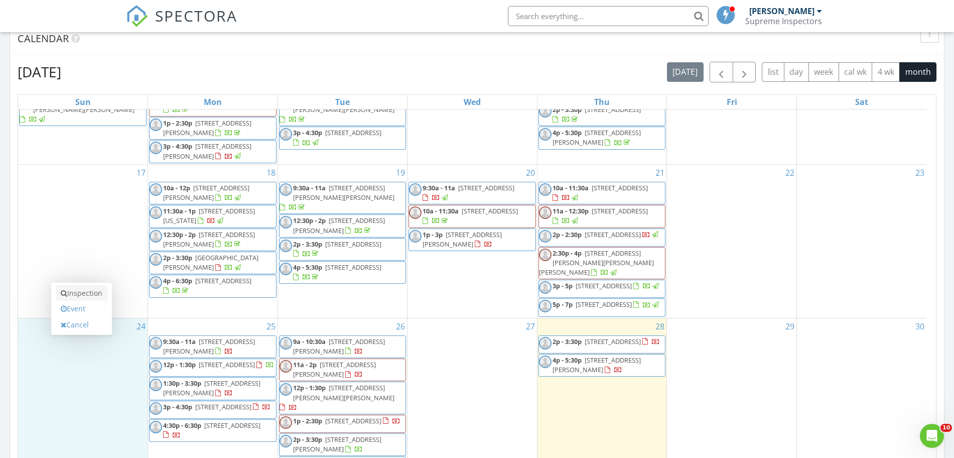
click at [96, 293] on link "Inspection" at bounding box center [82, 293] width 52 height 16
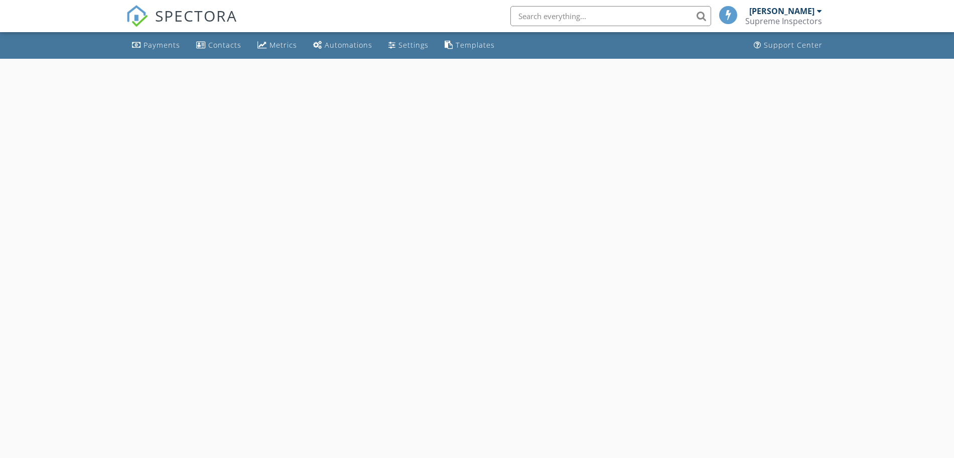
select select "7"
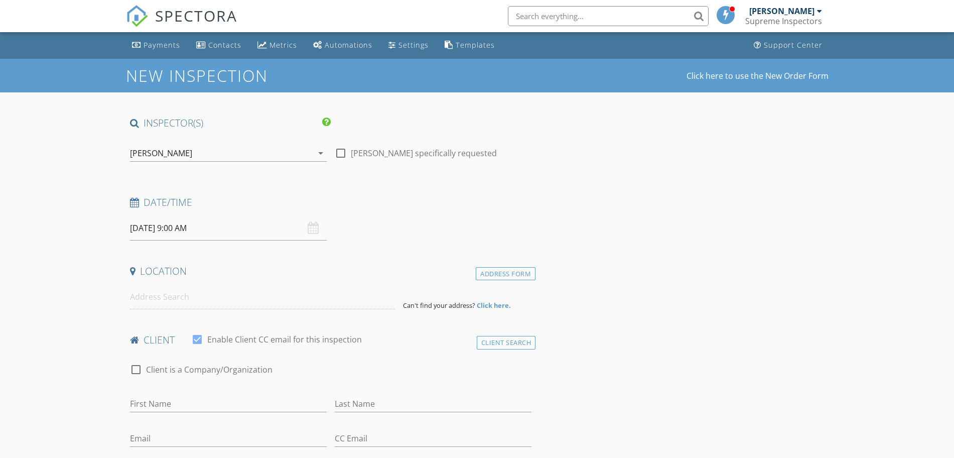
click at [214, 227] on input "[DATE] 9:00 AM" at bounding box center [228, 228] width 197 height 25
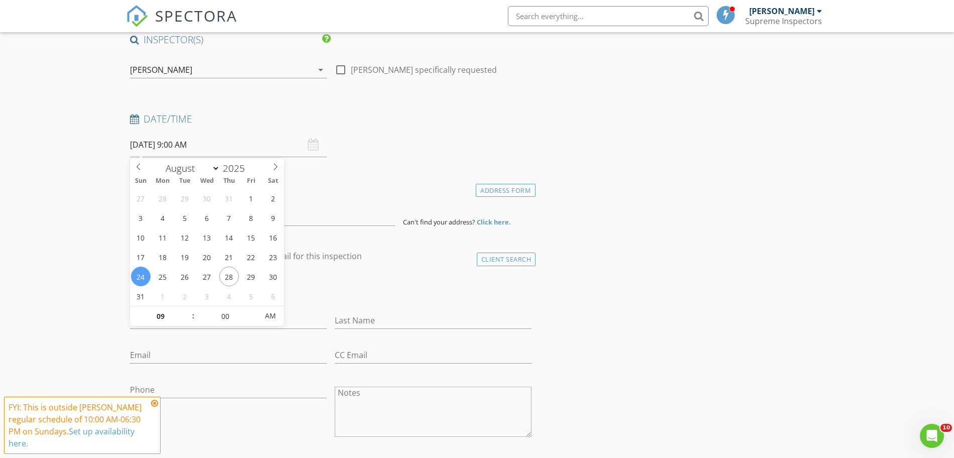
scroll to position [104, 0]
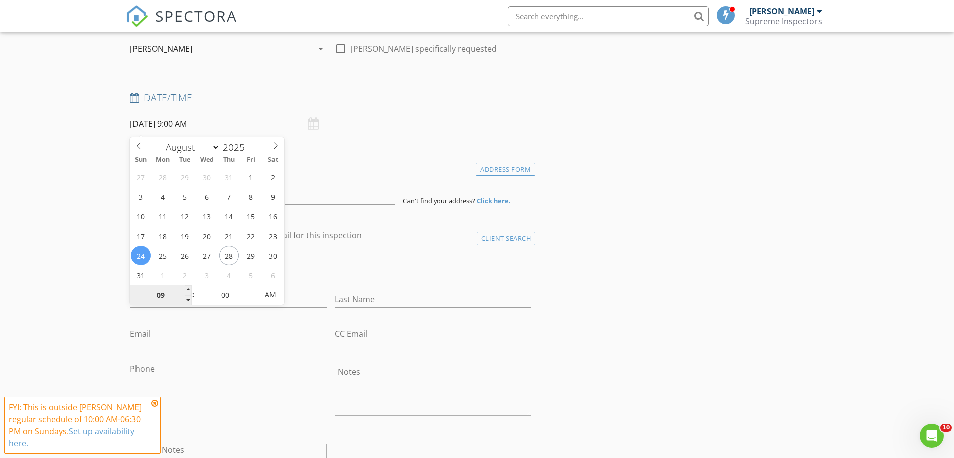
click at [158, 302] on input "09" at bounding box center [161, 295] width 62 height 20
type input "04"
type input "[DATE] 4:00 PM"
click at [262, 294] on span "AM" at bounding box center [270, 294] width 28 height 20
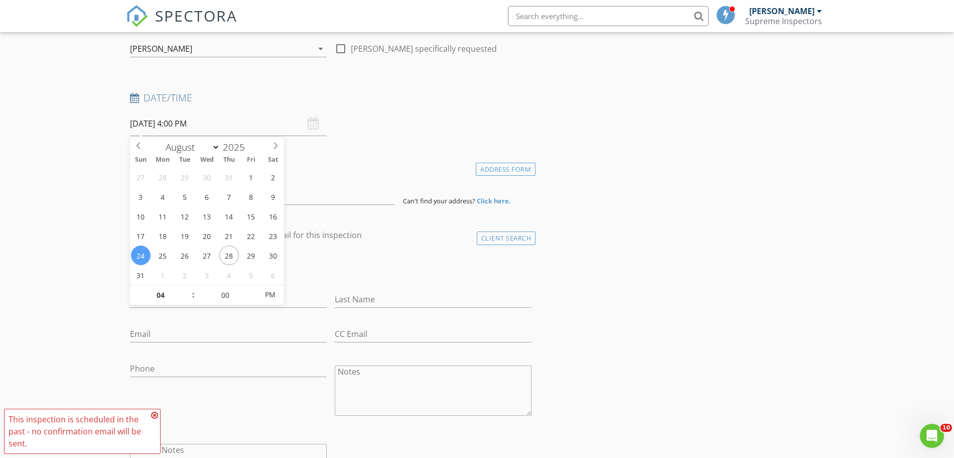
click at [314, 308] on div "First Name" at bounding box center [228, 304] width 197 height 27
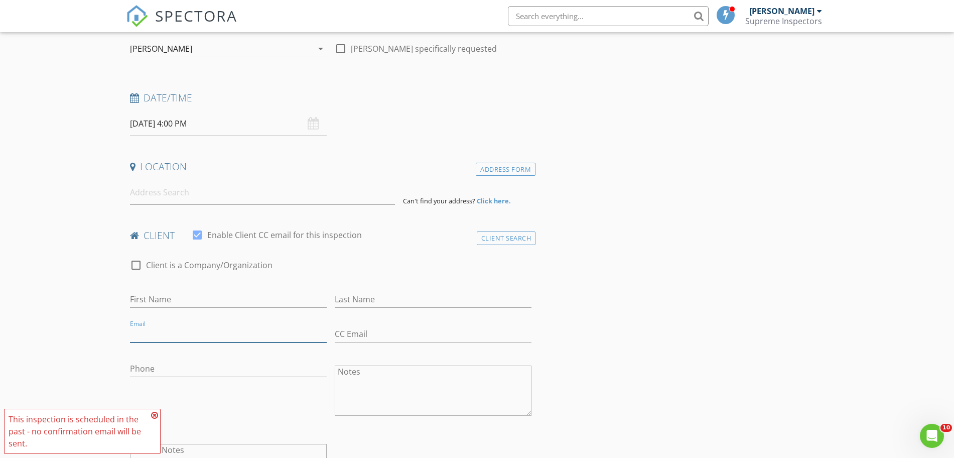
click at [248, 331] on input "Email" at bounding box center [228, 334] width 197 height 17
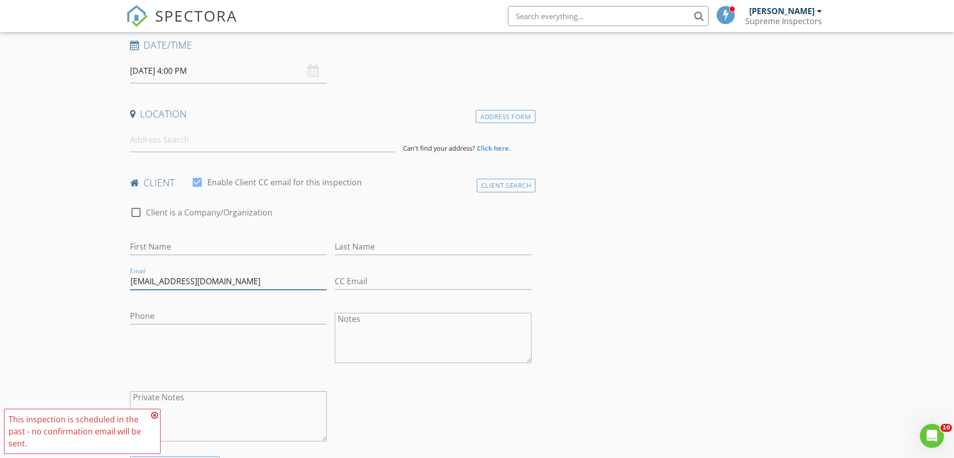
scroll to position [314, 0]
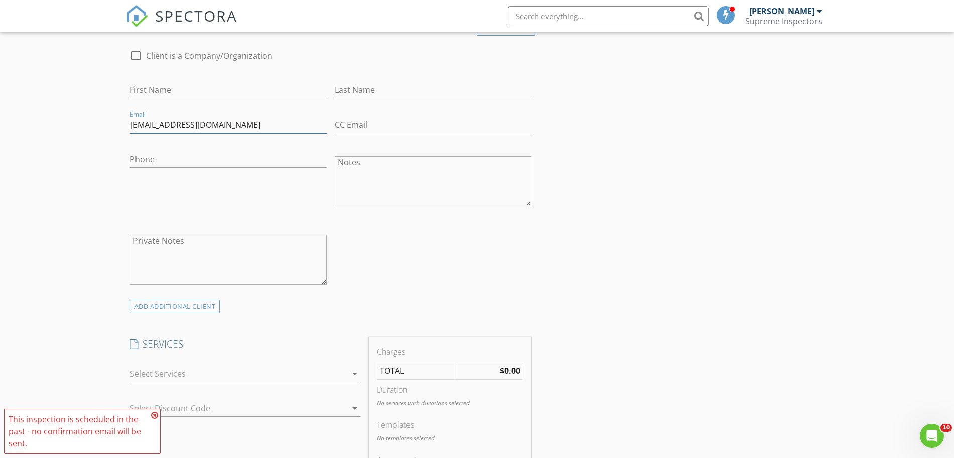
type input "[EMAIL_ADDRESS][DOMAIN_NAME]"
click at [236, 351] on div "SERVICES check_box_outline_blank Residential Inspection check_box_outline_blank…" at bounding box center [245, 423] width 239 height 173
click at [234, 364] on div "check_box_outline_blank Residential Inspection check_box_outline_blank Oil Tank…" at bounding box center [245, 375] width 231 height 33
click at [232, 368] on div at bounding box center [238, 373] width 217 height 16
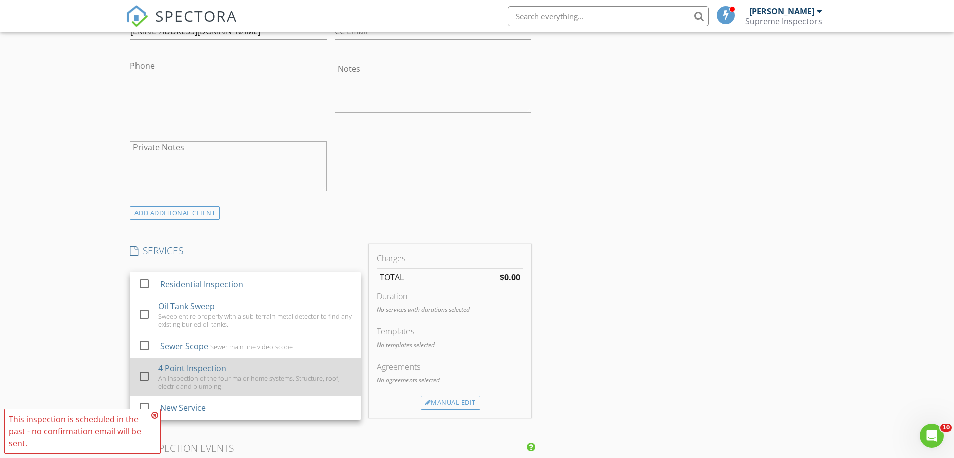
scroll to position [418, 0]
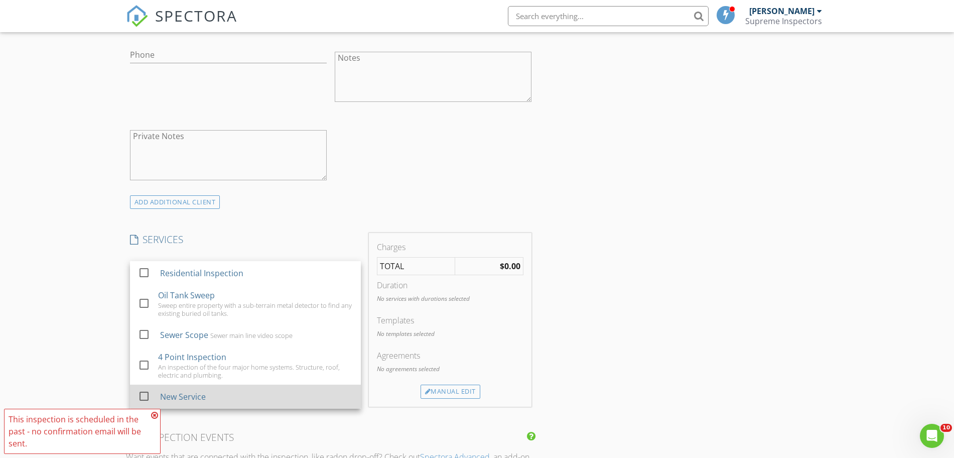
click at [221, 390] on div "New Service" at bounding box center [256, 396] width 193 height 20
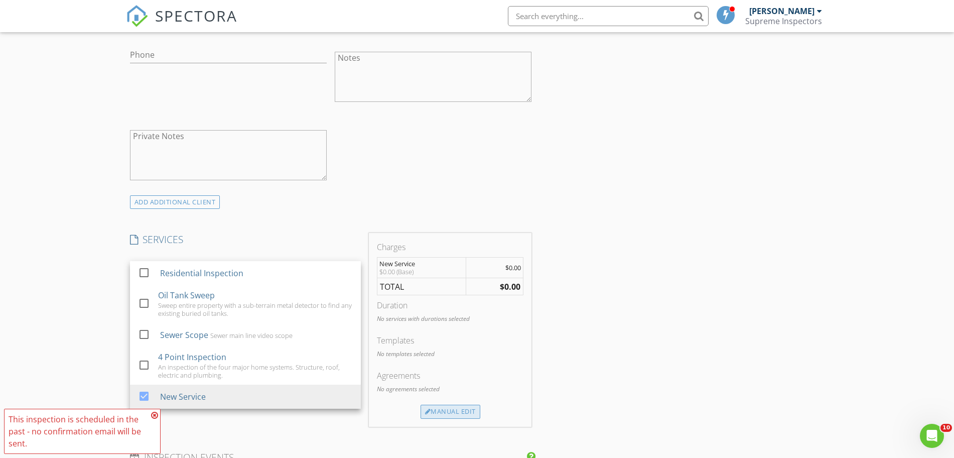
click at [439, 410] on div "Manual Edit" at bounding box center [450, 411] width 60 height 14
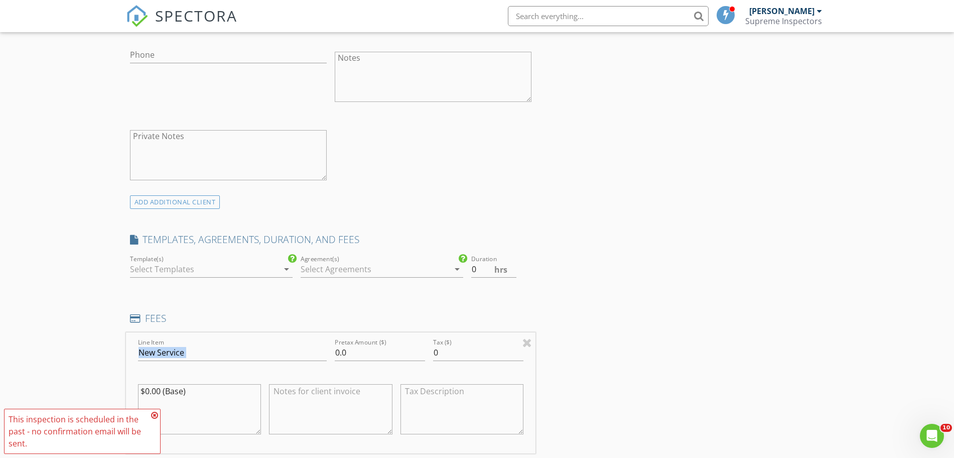
drag, startPoint x: 240, startPoint y: 343, endPoint x: 100, endPoint y: 365, distance: 141.7
drag, startPoint x: 212, startPoint y: 347, endPoint x: 132, endPoint y: 357, distance: 80.4
click at [134, 355] on div "Line Item New Service" at bounding box center [232, 353] width 197 height 35
type input "Walkthrough Consultation"
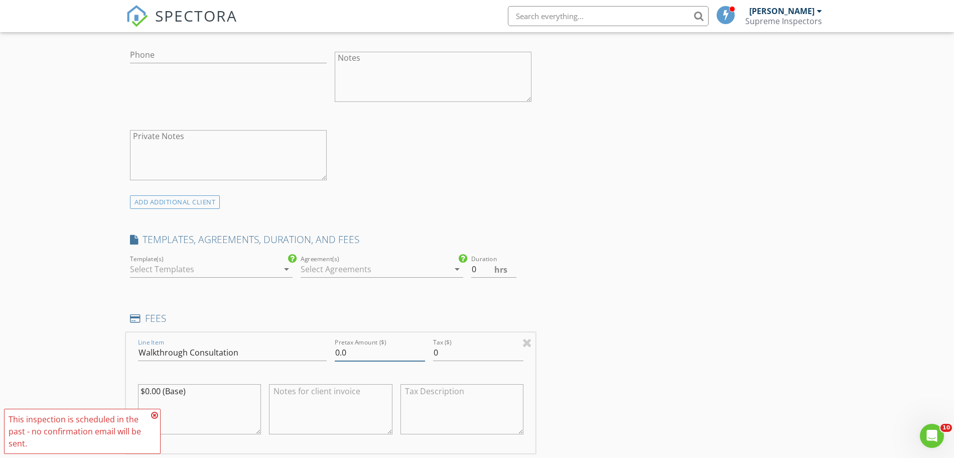
click at [336, 353] on input "0.0" at bounding box center [380, 352] width 90 height 17
type input "150.0"
click at [146, 390] on textarea "$0.00 (Base)" at bounding box center [199, 409] width 123 height 50
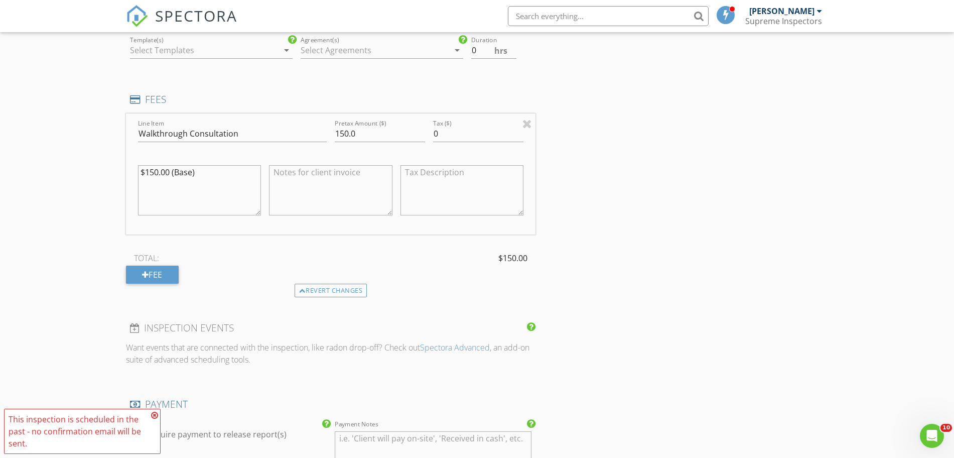
scroll to position [836, 0]
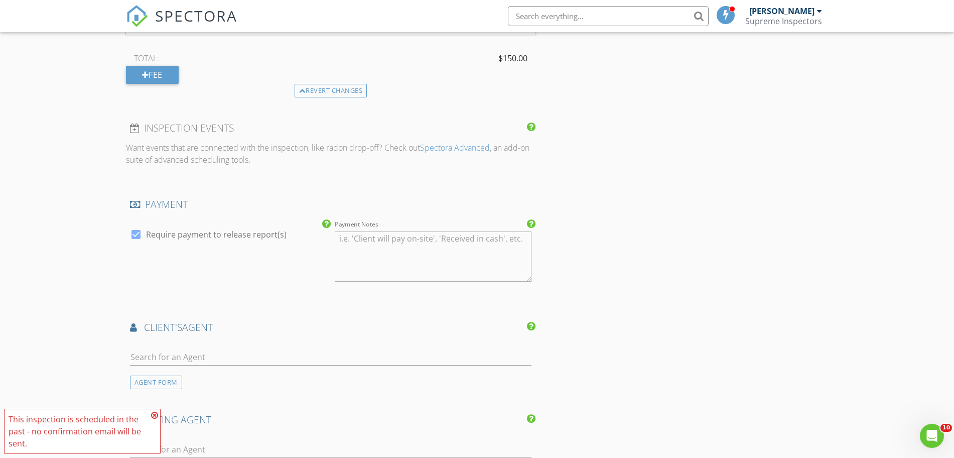
type textarea "$150.00 (Base)"
click at [264, 359] on input "text" at bounding box center [331, 357] width 402 height 17
type input "rum"
click at [264, 376] on li "Moishe Rumpler Imperial" at bounding box center [330, 379] width 401 height 28
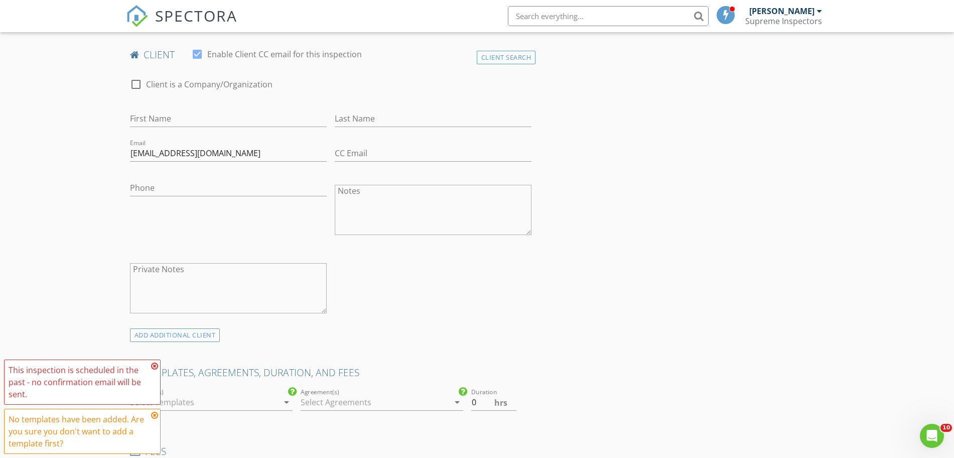
scroll to position [101, 0]
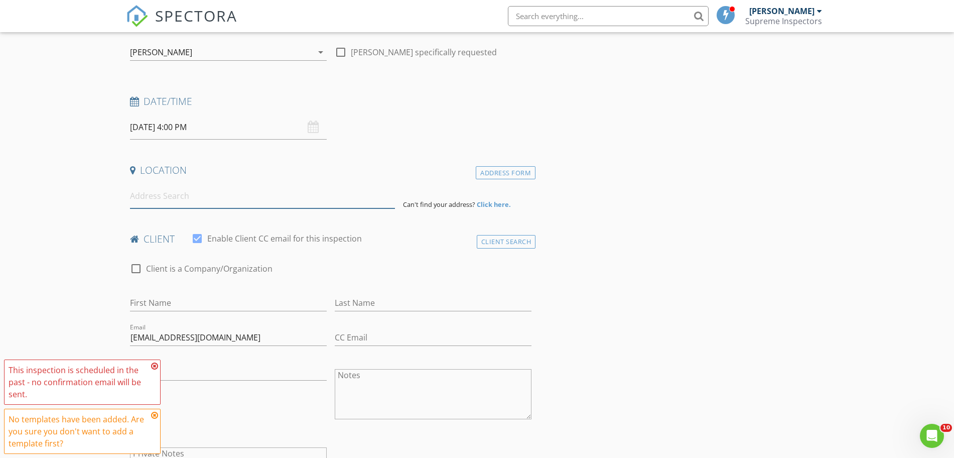
click at [232, 206] on input at bounding box center [262, 196] width 265 height 25
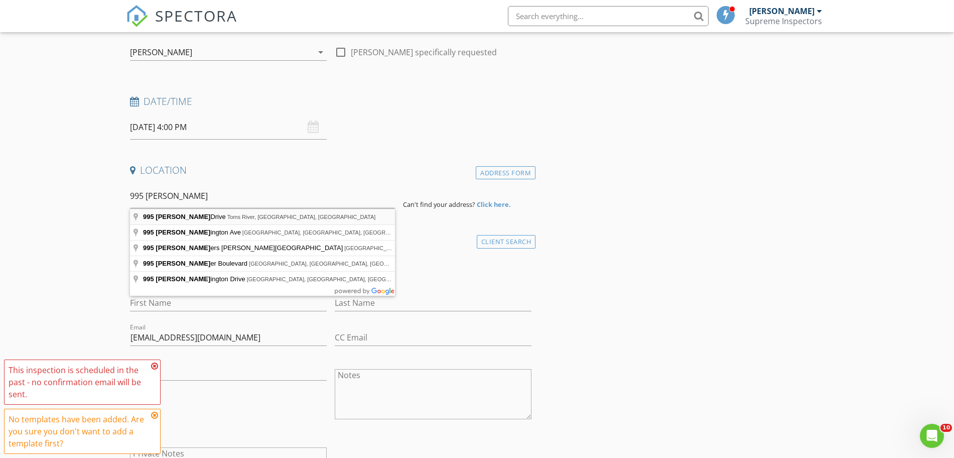
type input "995 Hunt Drive, Toms River, NJ, USA"
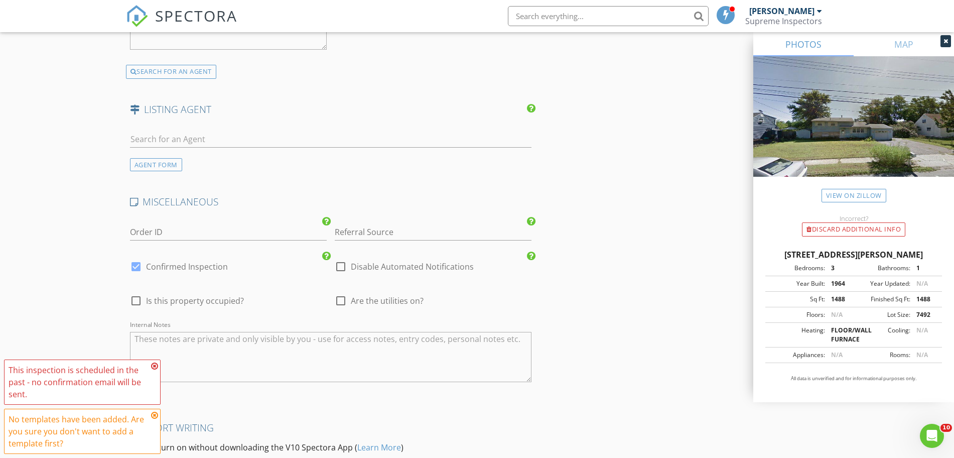
scroll to position [1769, 0]
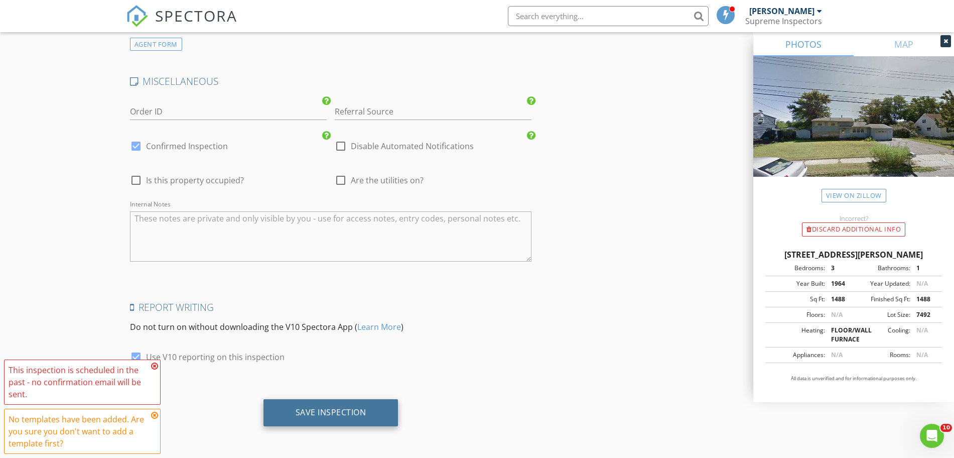
click at [317, 415] on div "Save Inspection" at bounding box center [330, 412] width 71 height 10
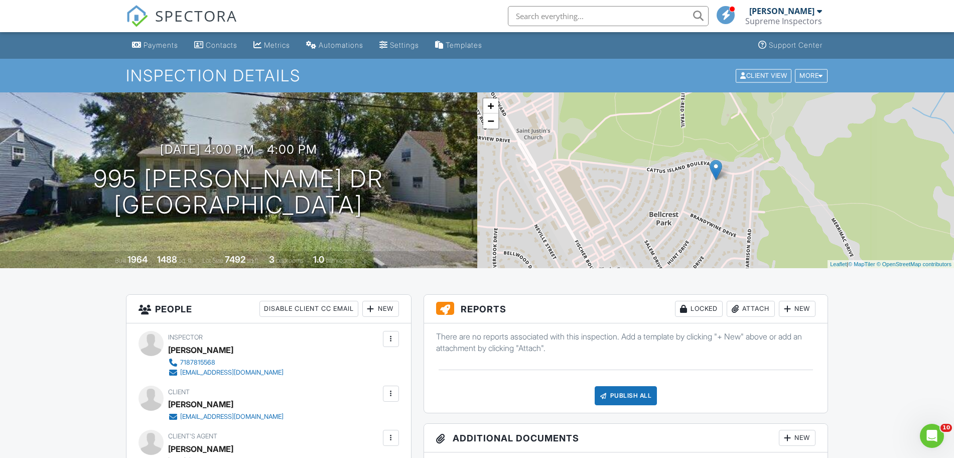
click at [800, 87] on div "Inspection Details Client View More Property Details Reschedule Reorder / Copy …" at bounding box center [477, 76] width 954 height 34
click at [806, 79] on div "More" at bounding box center [811, 76] width 33 height 14
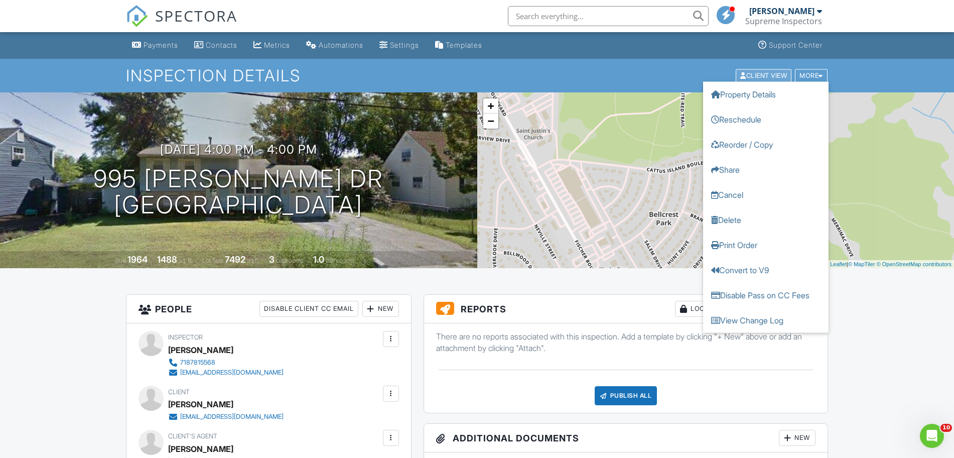
click at [774, 76] on div "Client View" at bounding box center [763, 76] width 56 height 14
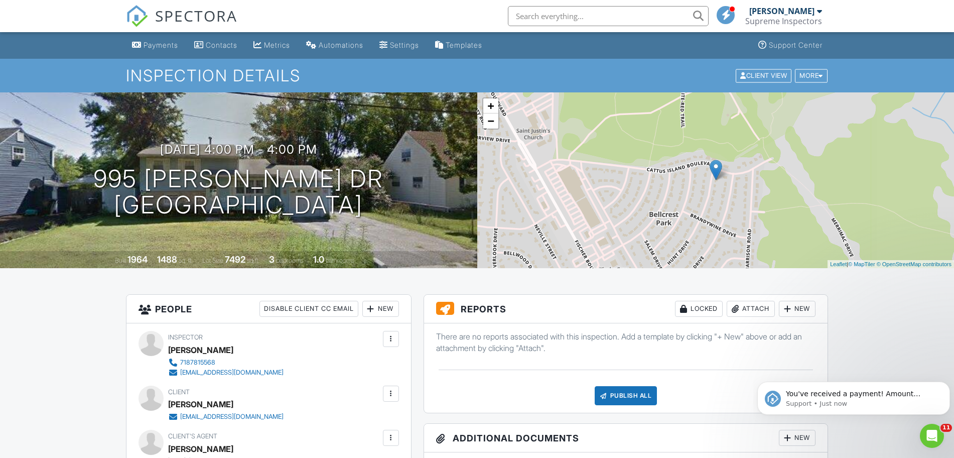
click at [158, 20] on span "SPECTORA" at bounding box center [196, 15] width 82 height 21
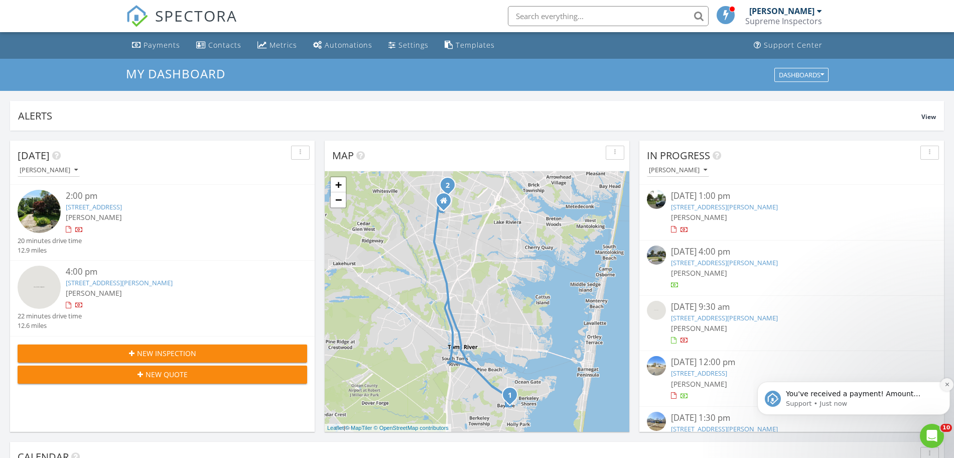
click at [948, 382] on icon "Dismiss notification" at bounding box center [947, 384] width 6 height 6
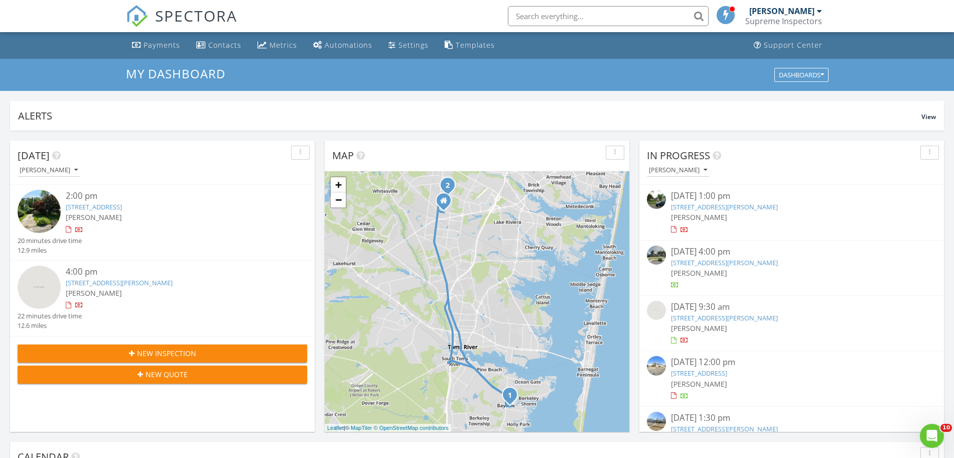
click at [739, 319] on link "[STREET_ADDRESS][PERSON_NAME]" at bounding box center [724, 317] width 107 height 9
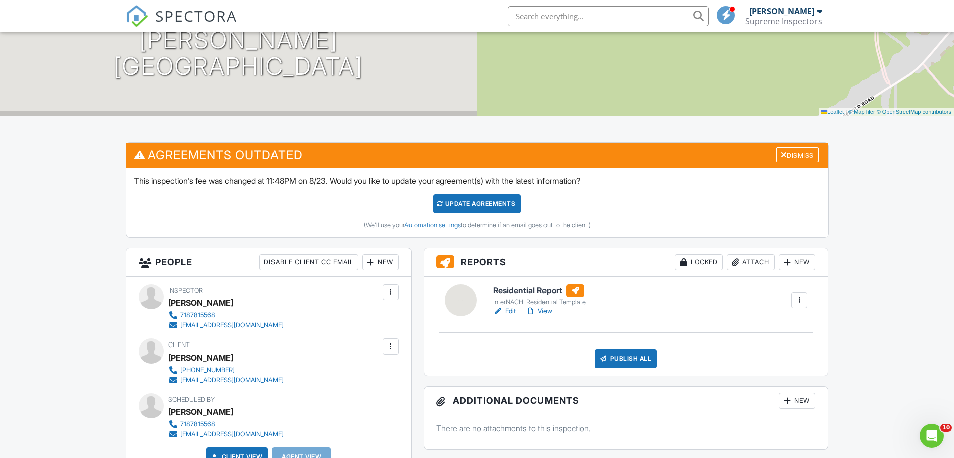
scroll to position [209, 0]
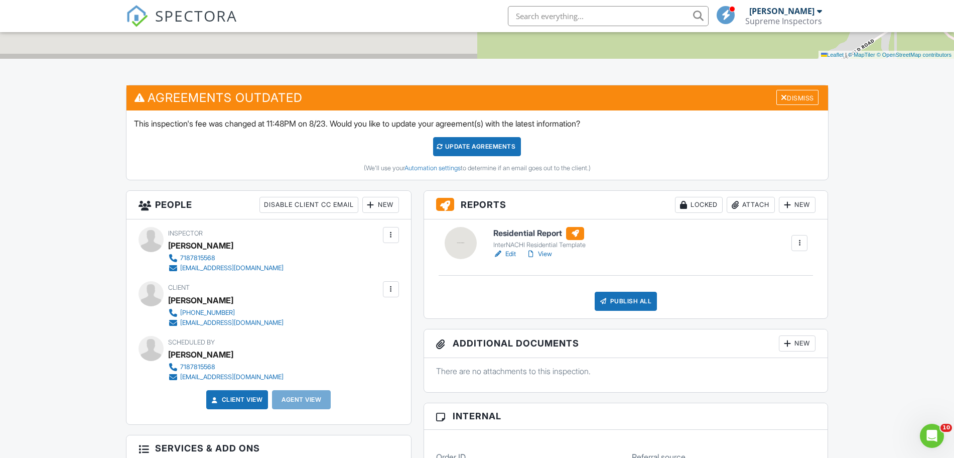
click at [505, 251] on link "Edit" at bounding box center [504, 254] width 23 height 10
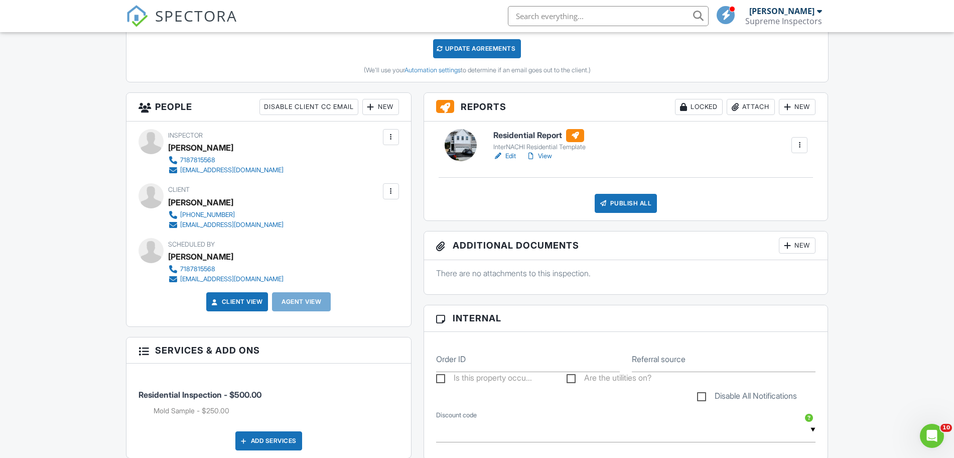
scroll to position [14, 0]
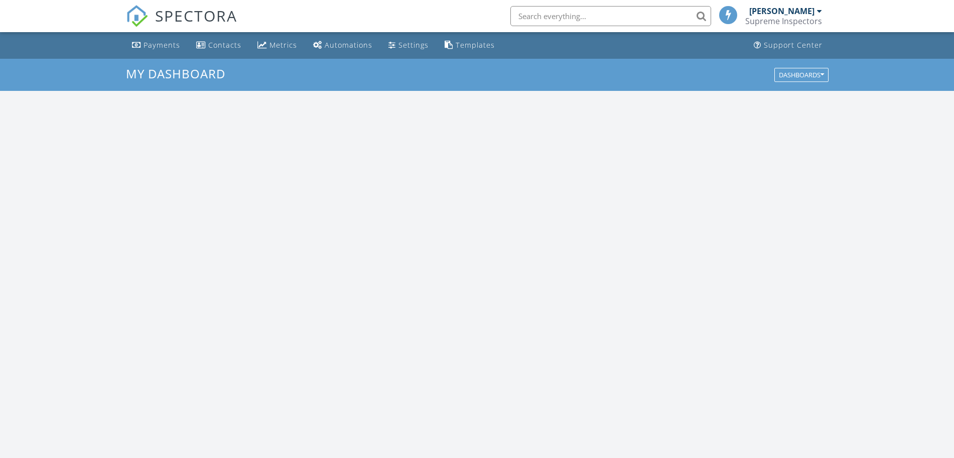
scroll to position [933, 973]
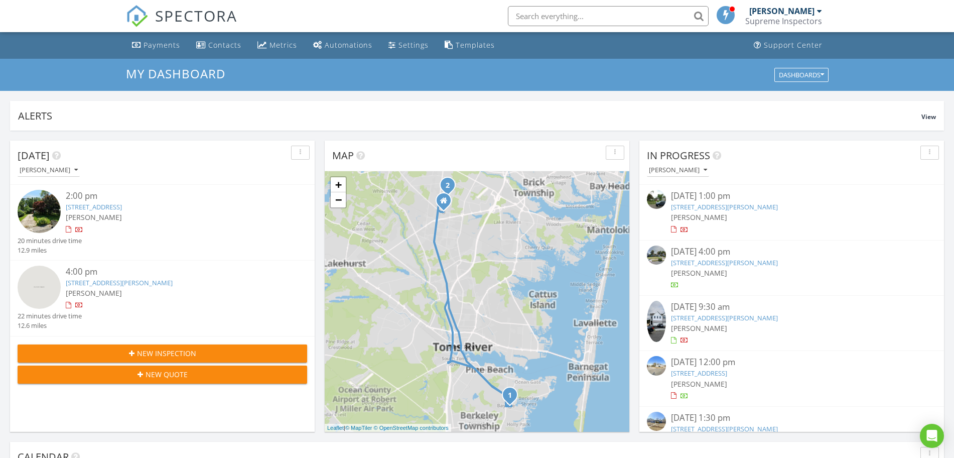
click at [116, 205] on link "28 Anchorage Blvd, Berkeley Township, NJ 08721" at bounding box center [94, 206] width 56 height 9
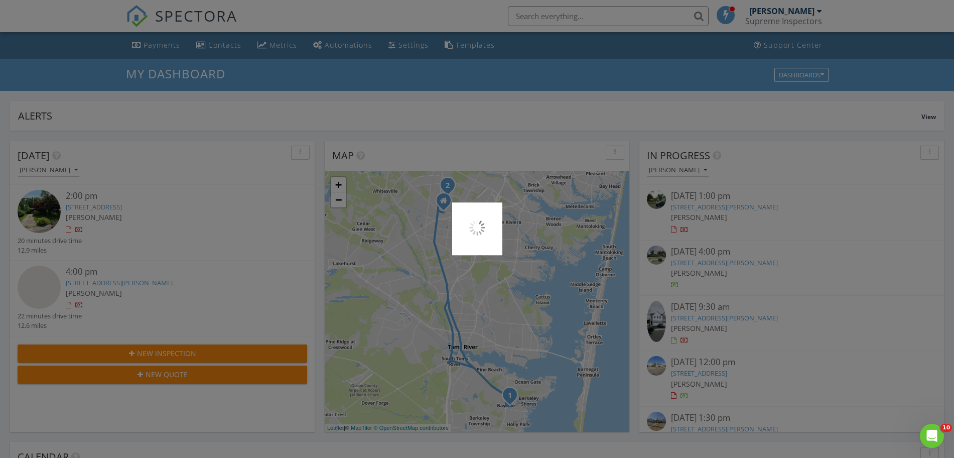
scroll to position [0, 0]
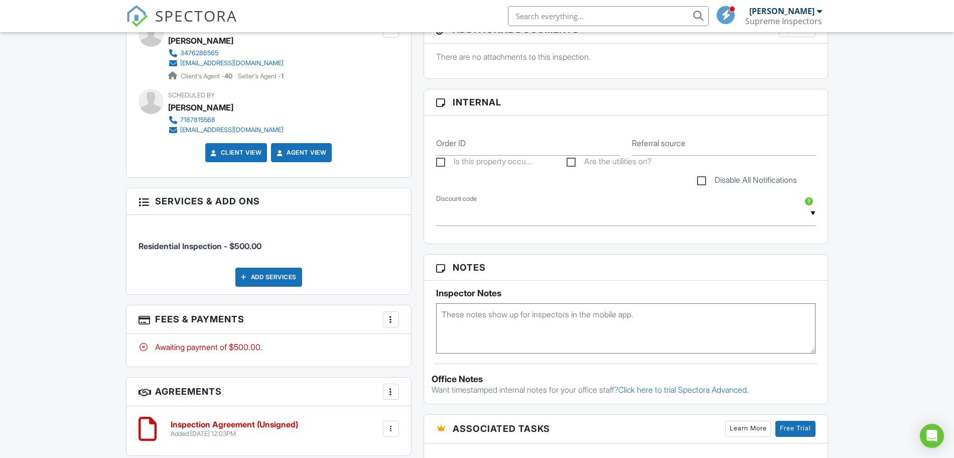
click at [389, 320] on div at bounding box center [391, 319] width 10 height 10
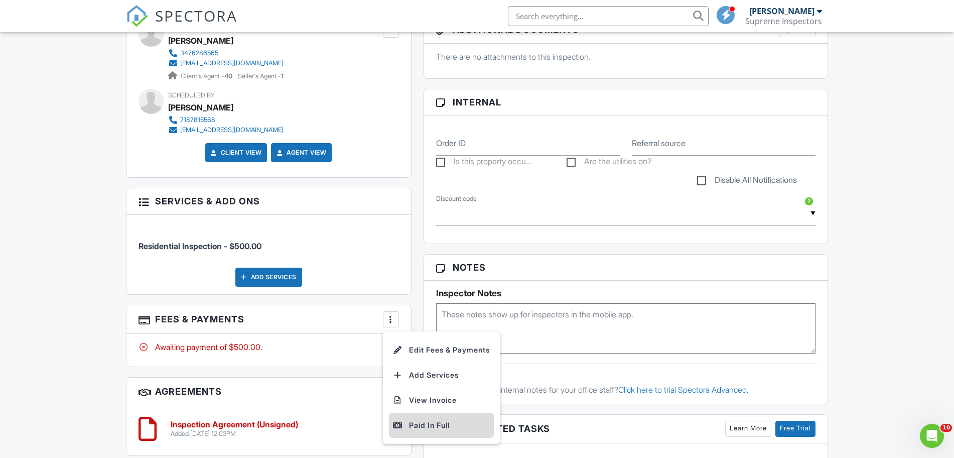
click at [428, 419] on div "Paid In Full" at bounding box center [441, 425] width 97 height 12
